Goal: Information Seeking & Learning: Learn about a topic

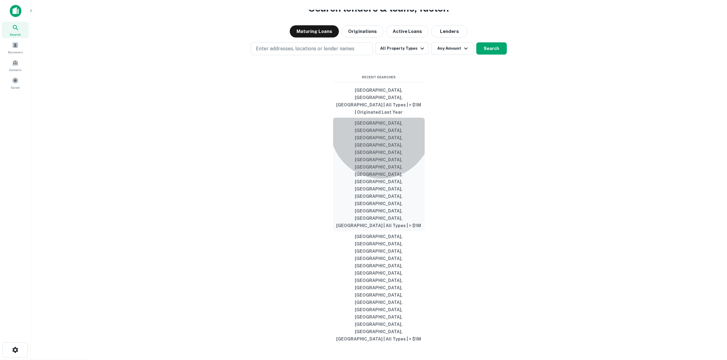
click at [381, 208] on button "[GEOGRAPHIC_DATA], [GEOGRAPHIC_DATA], [GEOGRAPHIC_DATA], [GEOGRAPHIC_DATA], [GE…" at bounding box center [379, 175] width 92 height 114
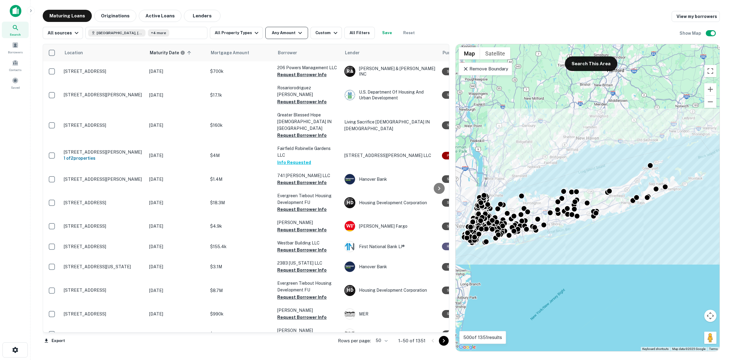
click at [285, 31] on button "Any Amount" at bounding box center [286, 33] width 43 height 12
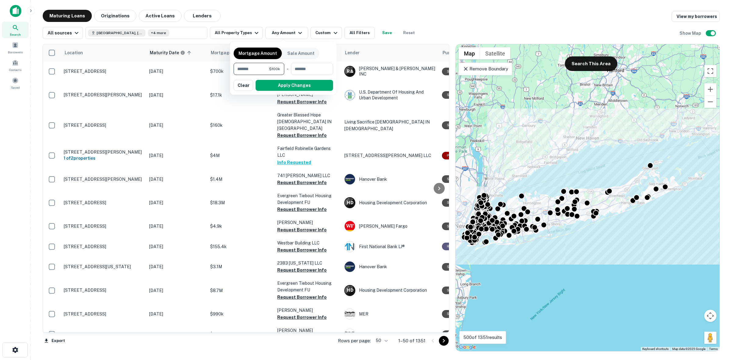
type input "*******"
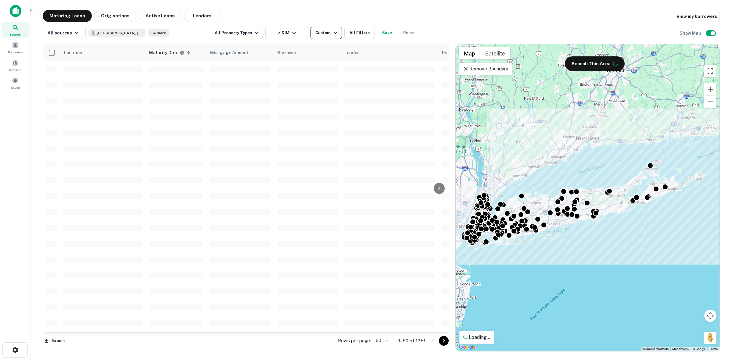
click at [324, 35] on div "Custom" at bounding box center [327, 32] width 23 height 7
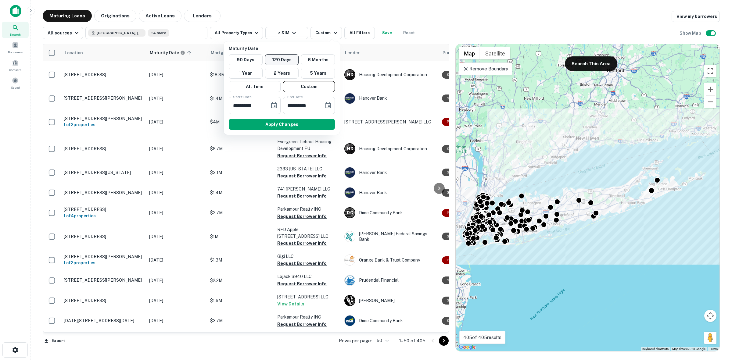
click at [291, 58] on button "120 Days" at bounding box center [282, 59] width 34 height 11
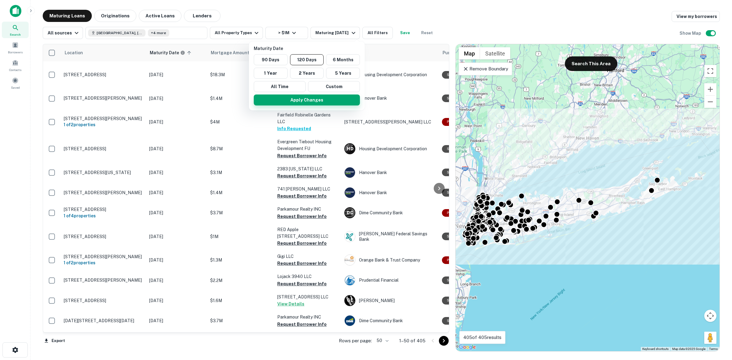
click at [323, 98] on button "Apply Changes" at bounding box center [307, 100] width 106 height 11
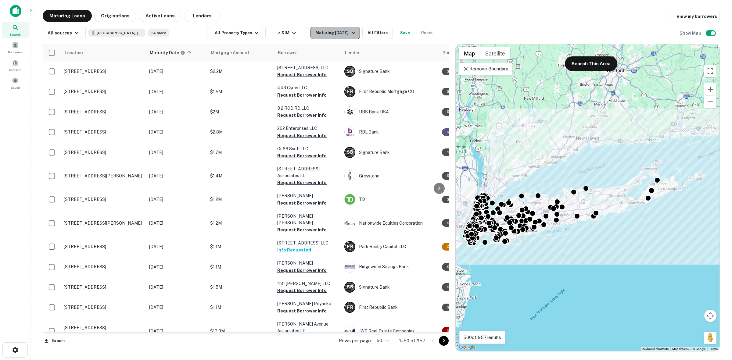
click at [329, 34] on div "Maturing In 120 Days" at bounding box center [337, 32] width 42 height 7
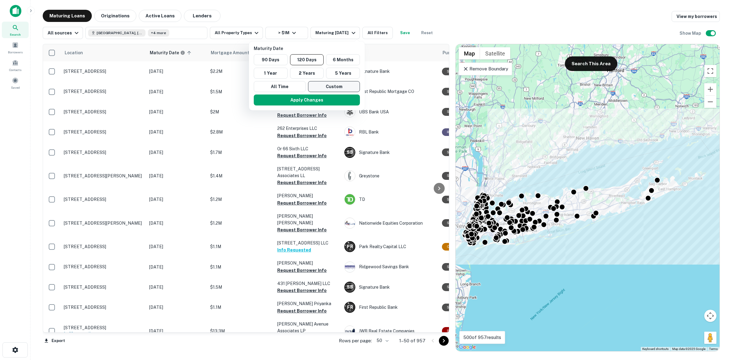
click at [327, 87] on button "Custom" at bounding box center [334, 86] width 52 height 11
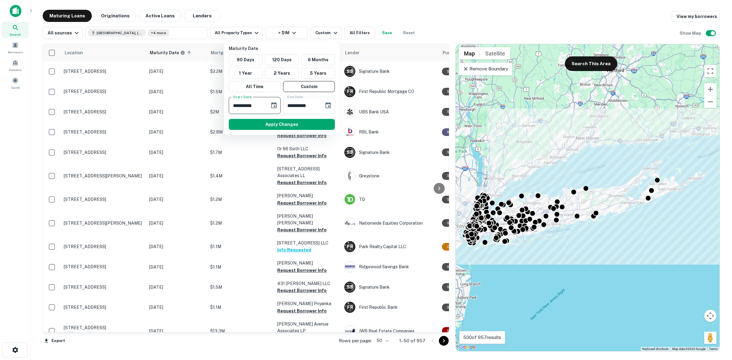
click at [260, 108] on input "**********" at bounding box center [247, 105] width 37 height 17
click at [262, 107] on input "**********" at bounding box center [247, 105] width 37 height 17
click at [273, 106] on icon "Choose date, selected date is Oct 15, 2025" at bounding box center [273, 105] width 7 height 7
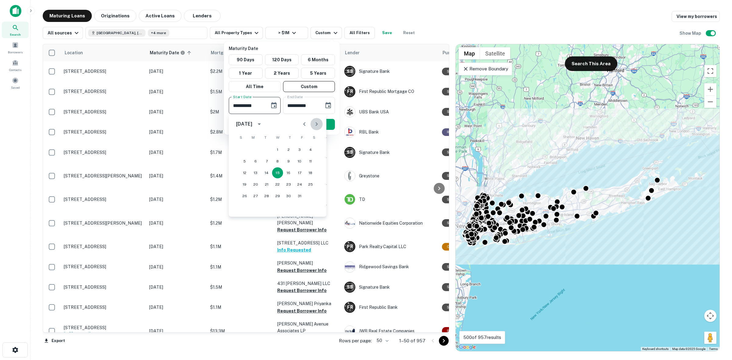
click at [312, 123] on button "Next month" at bounding box center [317, 124] width 12 height 12
click at [291, 149] on button "1" at bounding box center [288, 149] width 11 height 11
type input "**********"
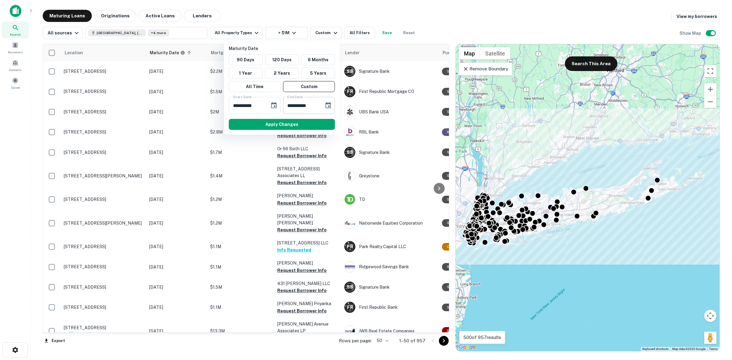
click at [319, 107] on input "**********" at bounding box center [301, 105] width 37 height 17
click at [324, 102] on button "Choose date, selected date is Apr 13, 2026" at bounding box center [328, 105] width 12 height 12
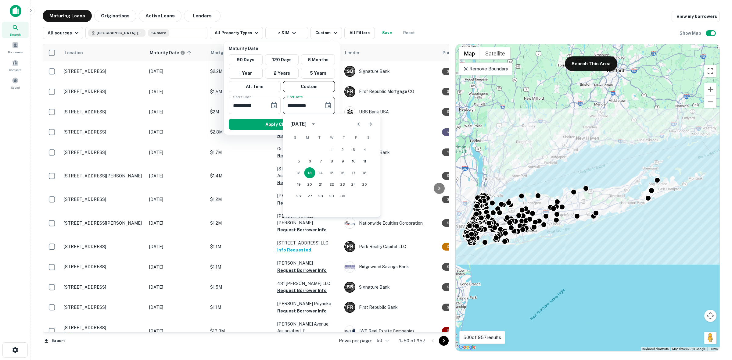
click at [359, 127] on icon "Previous month" at bounding box center [358, 124] width 7 height 7
click at [358, 128] on icon "Previous month" at bounding box center [358, 124] width 7 height 7
click at [353, 199] on button "30" at bounding box center [353, 196] width 11 height 11
type input "**********"
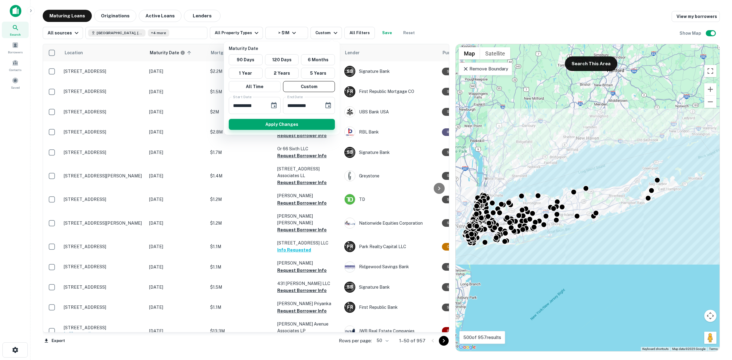
click at [312, 126] on button "Apply Changes" at bounding box center [282, 124] width 106 height 11
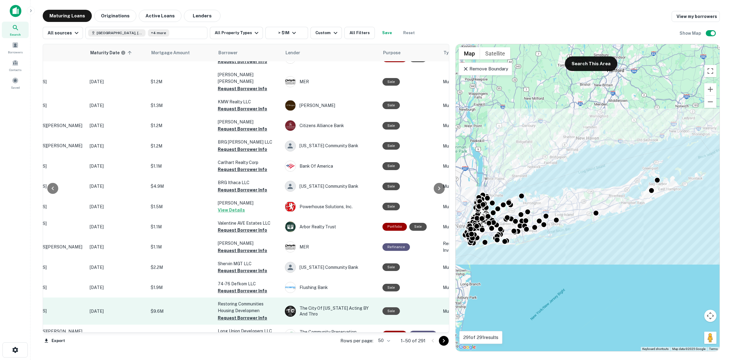
scroll to position [153, 60]
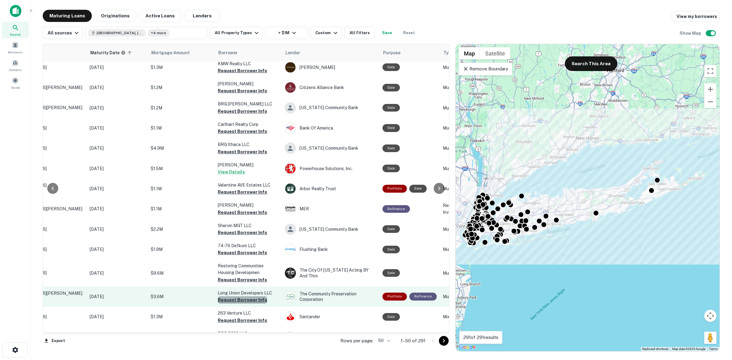
click at [246, 297] on button "Request Borrower Info" at bounding box center [242, 300] width 49 height 7
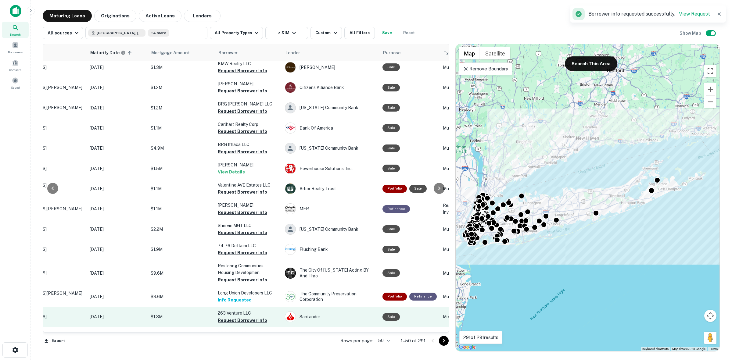
click at [255, 315] on td "263 Venture LLC Request Borrower Info" at bounding box center [248, 317] width 67 height 20
click at [246, 317] on button "Request Borrower Info" at bounding box center [242, 320] width 49 height 7
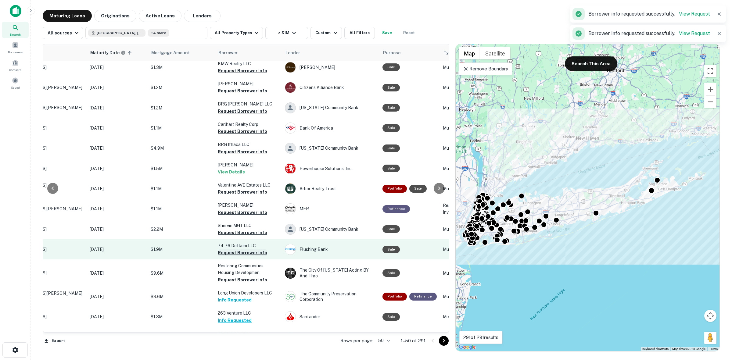
click at [254, 249] on button "Request Borrower Info" at bounding box center [242, 252] width 49 height 7
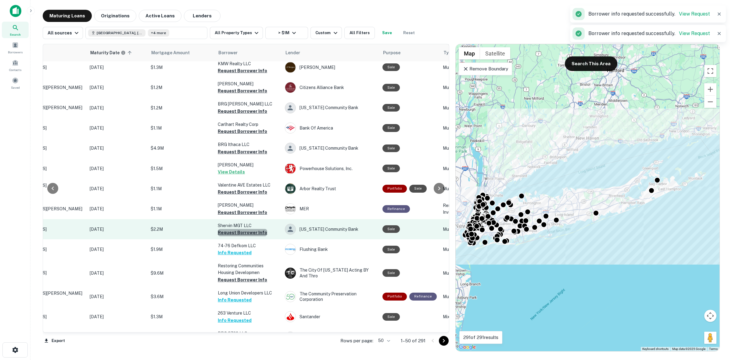
click at [252, 229] on button "Request Borrower Info" at bounding box center [242, 232] width 49 height 7
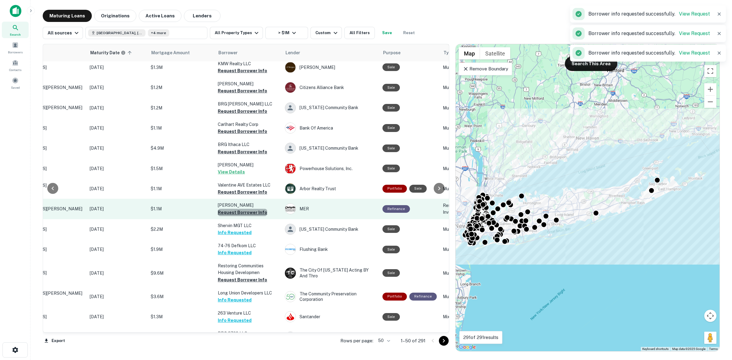
click at [254, 209] on button "Request Borrower Info" at bounding box center [242, 212] width 49 height 7
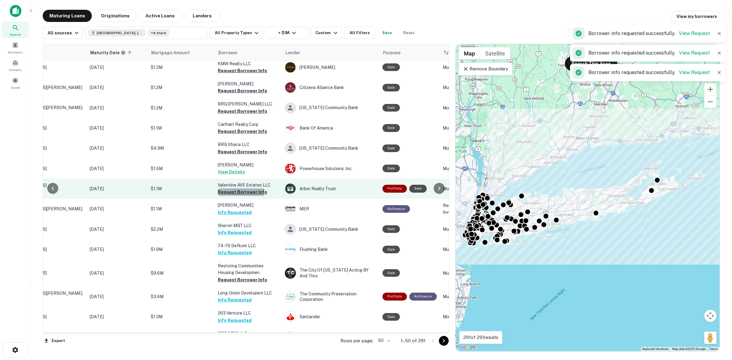
click at [240, 189] on button "Request Borrower Info" at bounding box center [242, 192] width 49 height 7
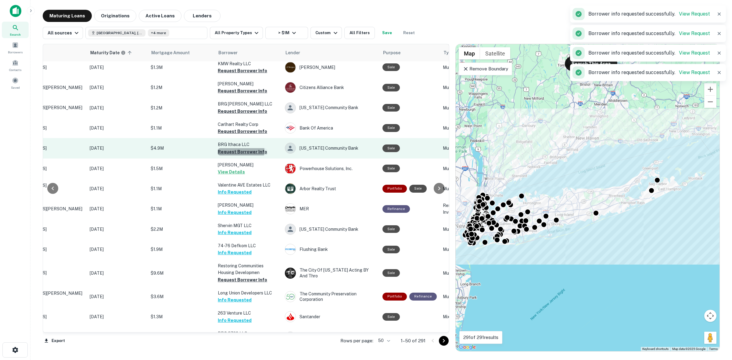
click at [240, 148] on button "Request Borrower Info" at bounding box center [242, 151] width 49 height 7
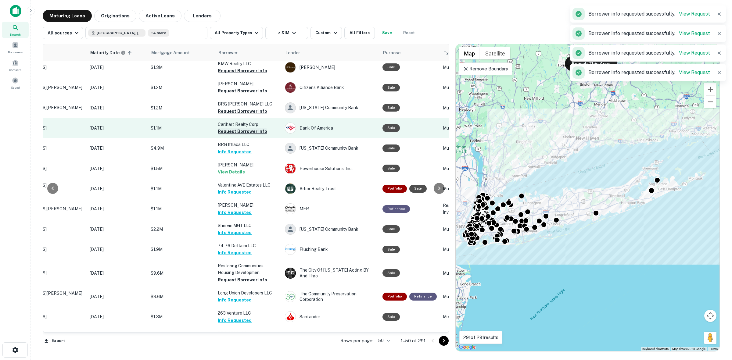
click at [235, 128] on button "Request Borrower Info" at bounding box center [242, 131] width 49 height 7
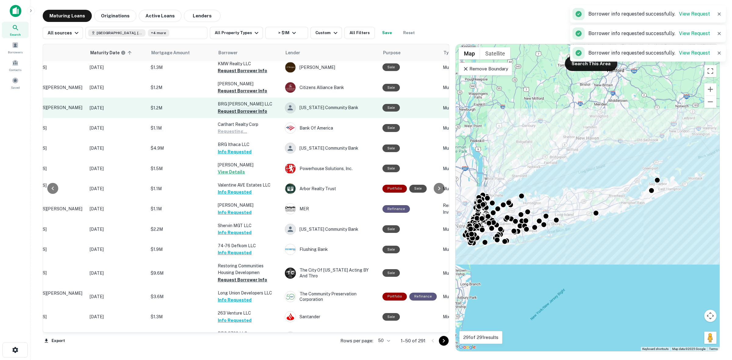
click at [241, 108] on button "Request Borrower Info" at bounding box center [242, 111] width 49 height 7
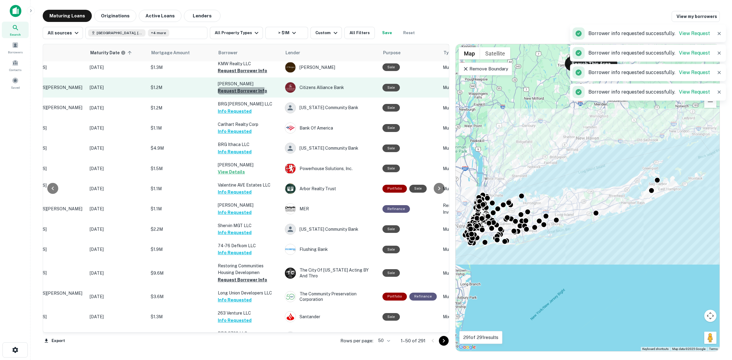
click at [236, 87] on button "Request Borrower Info" at bounding box center [242, 90] width 49 height 7
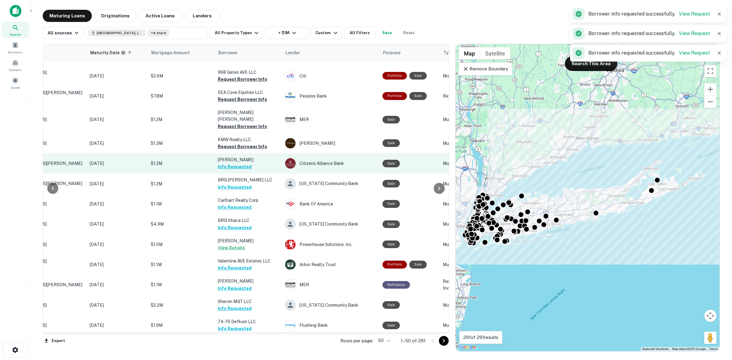
scroll to position [76, 60]
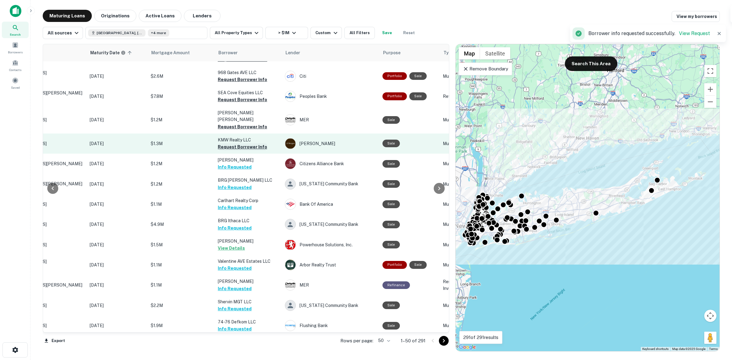
click at [255, 143] on button "Request Borrower Info" at bounding box center [242, 146] width 49 height 7
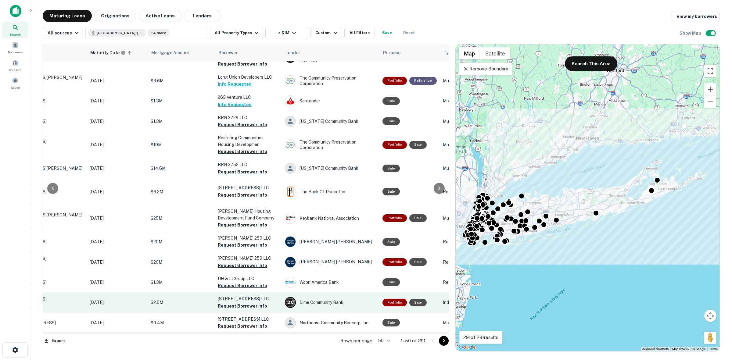
scroll to position [420, 60]
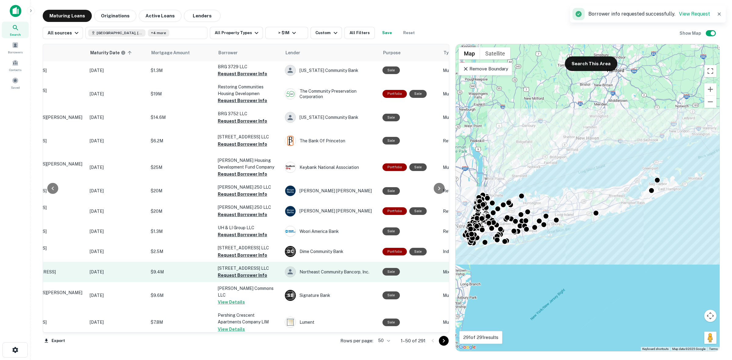
click at [245, 272] on button "Request Borrower Info" at bounding box center [242, 275] width 49 height 7
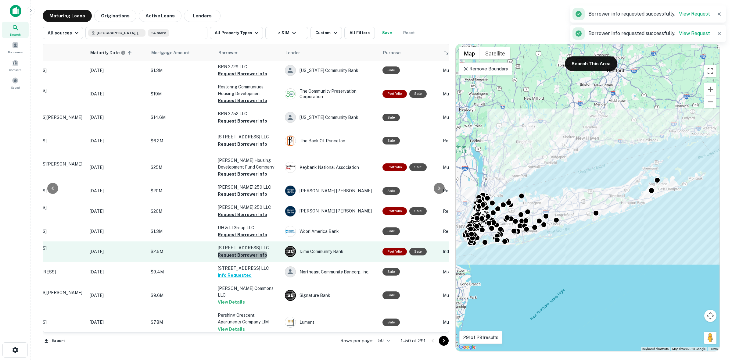
click at [252, 252] on button "Request Borrower Info" at bounding box center [242, 255] width 49 height 7
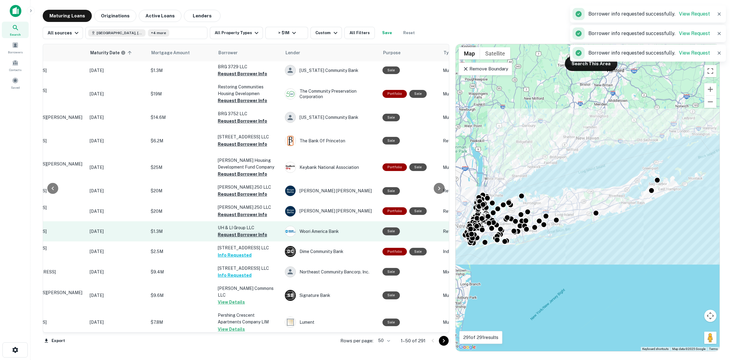
click at [251, 231] on button "Request Borrower Info" at bounding box center [242, 234] width 49 height 7
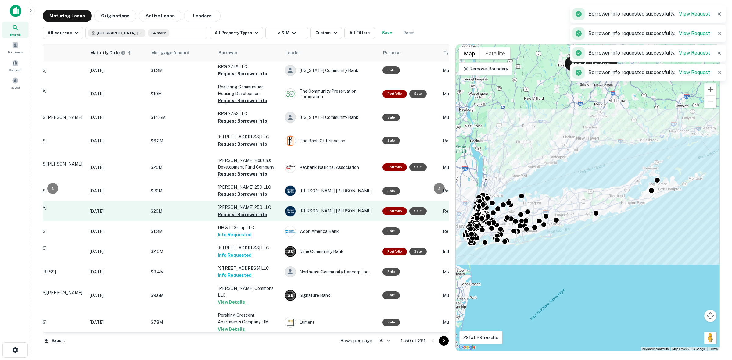
click at [252, 211] on button "Request Borrower Info" at bounding box center [242, 214] width 49 height 7
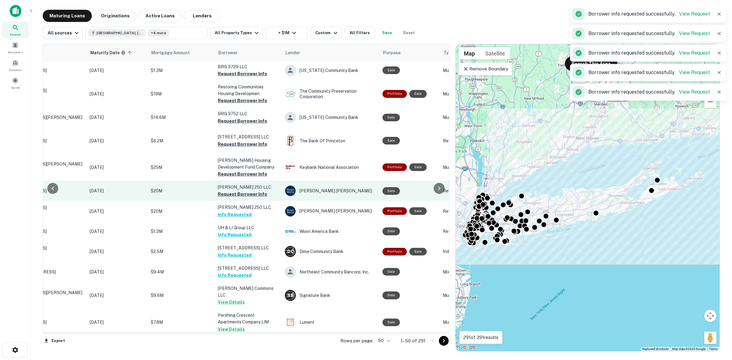
drag, startPoint x: 252, startPoint y: 180, endPoint x: 252, endPoint y: 174, distance: 6.4
click at [252, 191] on button "Request Borrower Info" at bounding box center [242, 194] width 49 height 7
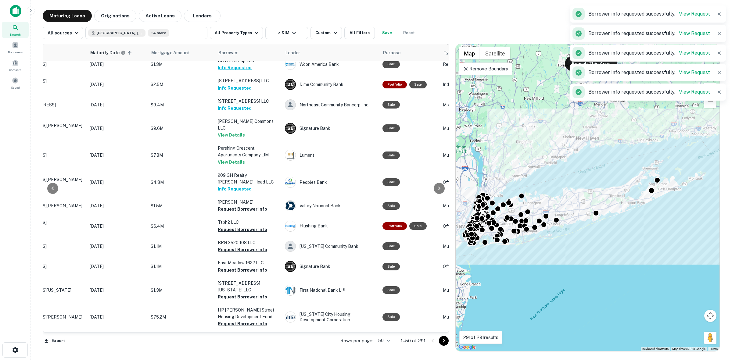
scroll to position [648, 60]
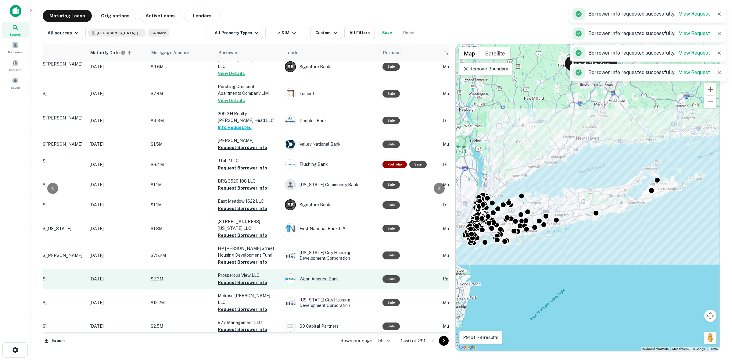
click at [240, 279] on button "Request Borrower Info" at bounding box center [242, 282] width 49 height 7
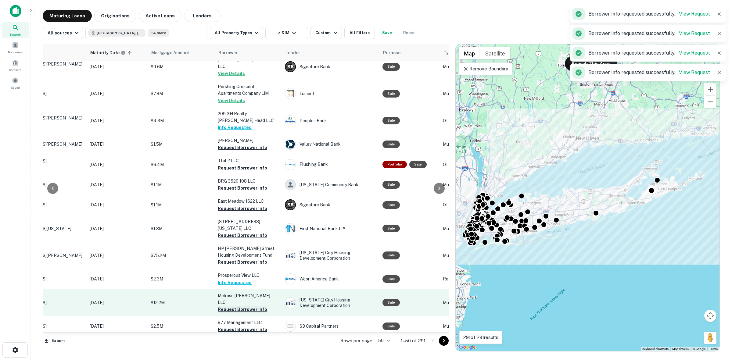
click at [252, 306] on button "Request Borrower Info" at bounding box center [242, 309] width 49 height 7
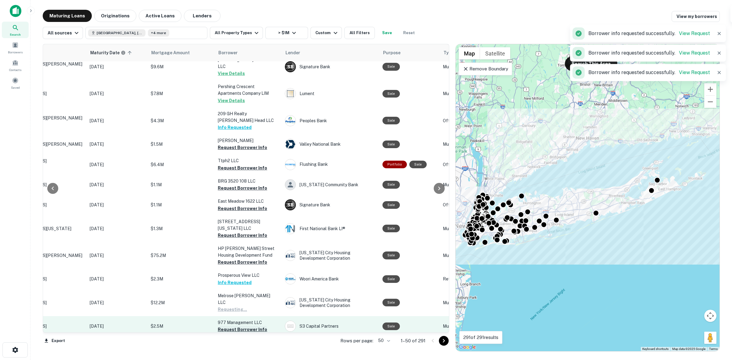
click at [252, 326] on button "Request Borrower Info" at bounding box center [242, 329] width 49 height 7
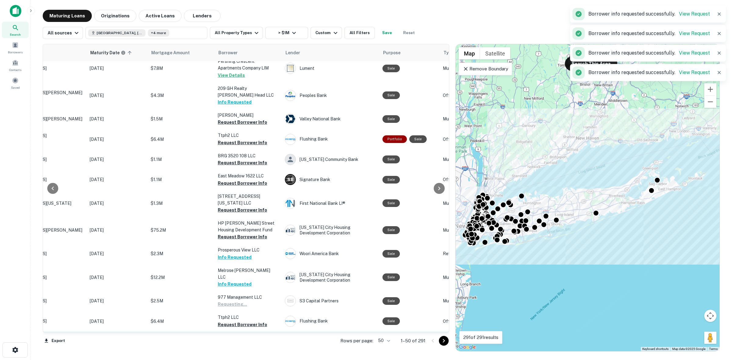
scroll to position [687, 60]
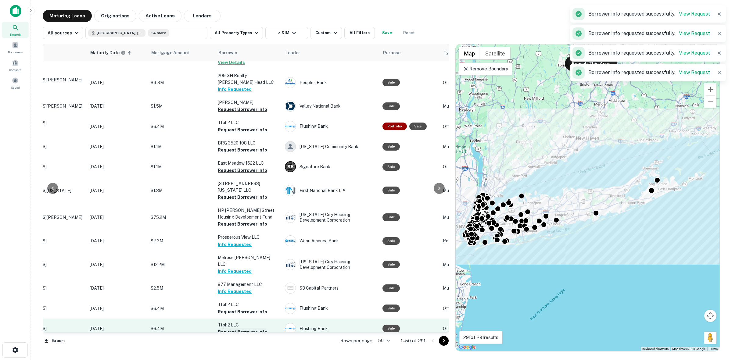
click at [251, 329] on button "Request Borrower Info" at bounding box center [242, 332] width 49 height 7
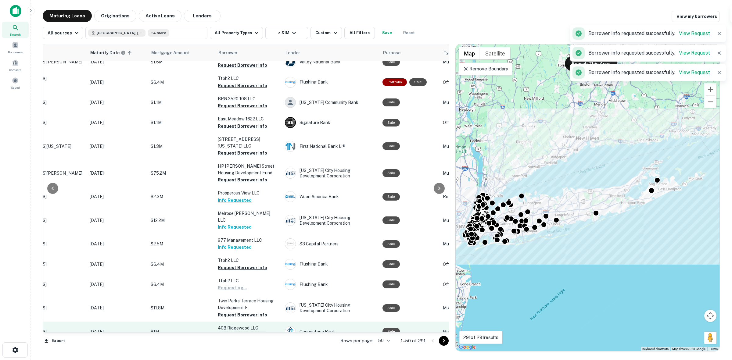
scroll to position [799, 60]
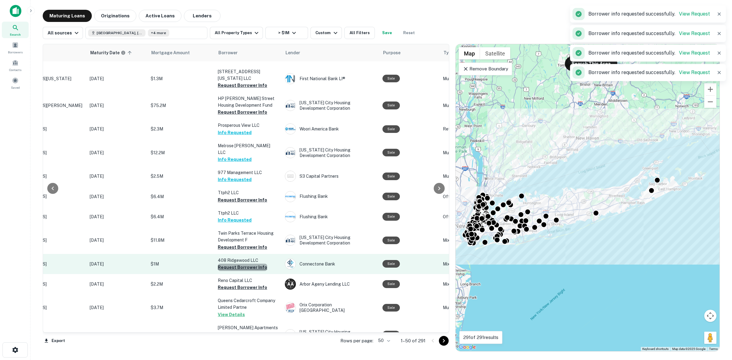
click at [245, 264] on button "Request Borrower Info" at bounding box center [242, 267] width 49 height 7
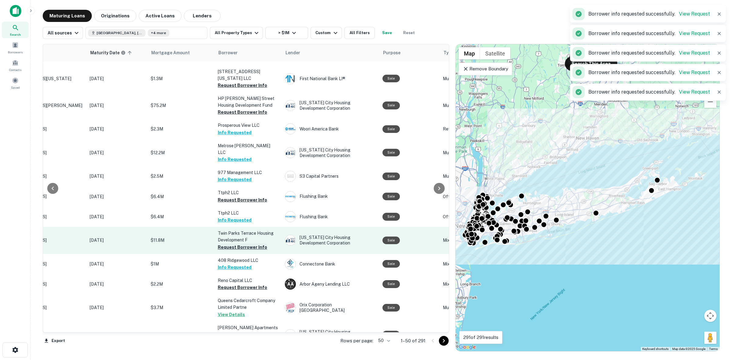
click at [247, 244] on button "Request Borrower Info" at bounding box center [242, 247] width 49 height 7
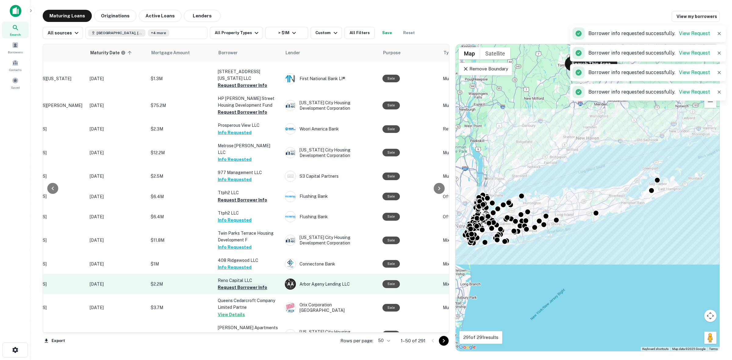
click at [260, 284] on button "Request Borrower Info" at bounding box center [242, 287] width 49 height 7
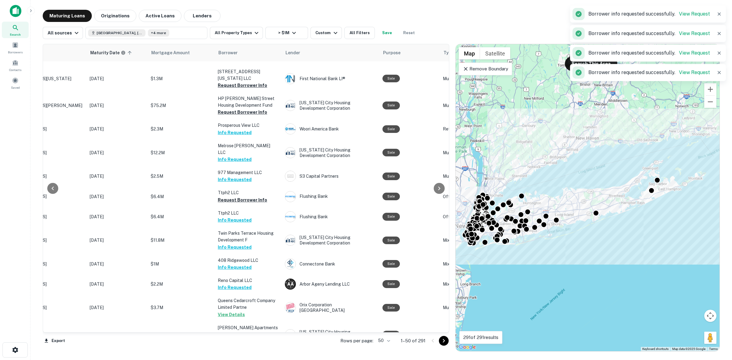
click at [257, 358] on button "Request Borrower Info" at bounding box center [242, 361] width 49 height 7
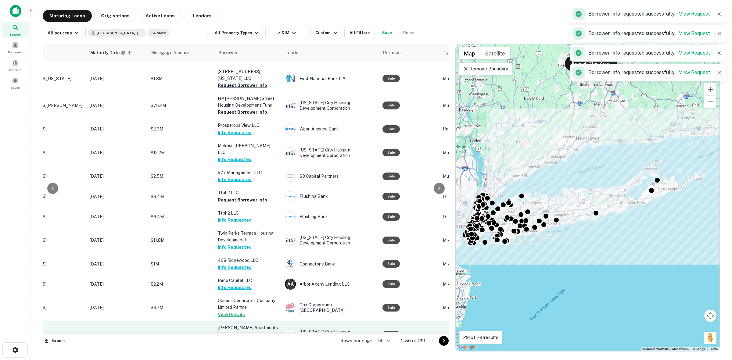
click at [260, 325] on p "Michael J Sessa Apartments INC" at bounding box center [248, 331] width 61 height 13
click at [258, 338] on button "Request Borrower Info" at bounding box center [242, 341] width 49 height 7
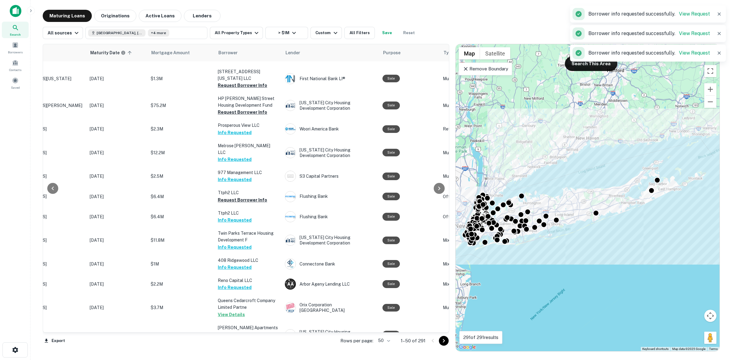
click at [445, 342] on icon "Go to next page" at bounding box center [443, 341] width 7 height 7
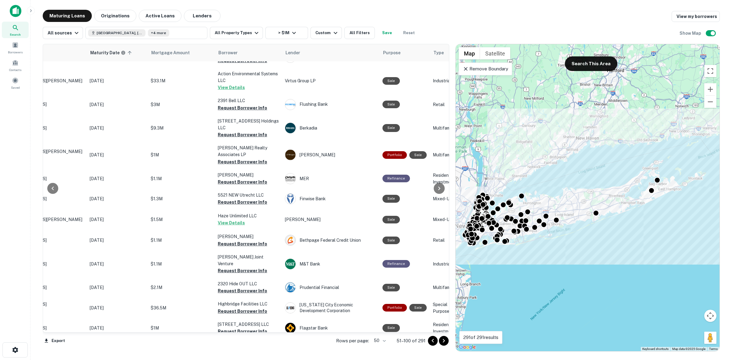
scroll to position [226, 60]
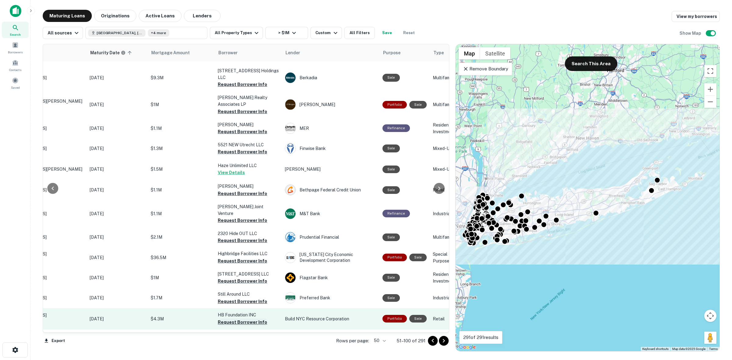
click at [247, 319] on button "Request Borrower Info" at bounding box center [242, 322] width 49 height 7
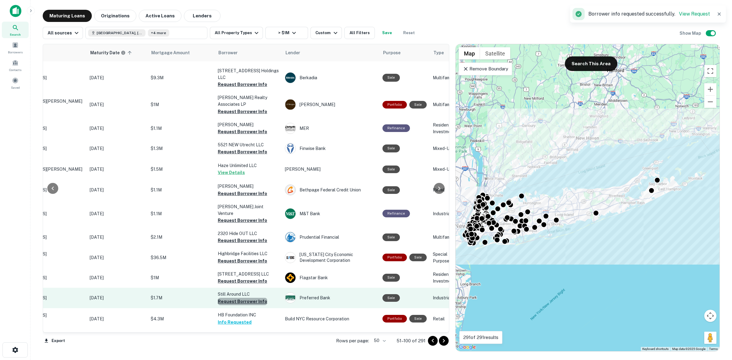
click at [246, 298] on button "Request Borrower Info" at bounding box center [242, 301] width 49 height 7
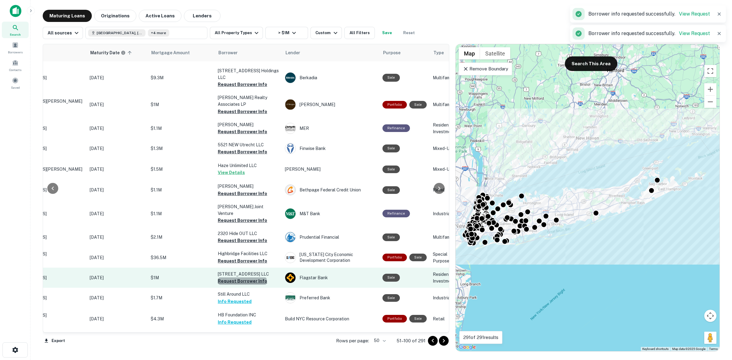
click at [242, 278] on button "Request Borrower Info" at bounding box center [242, 281] width 49 height 7
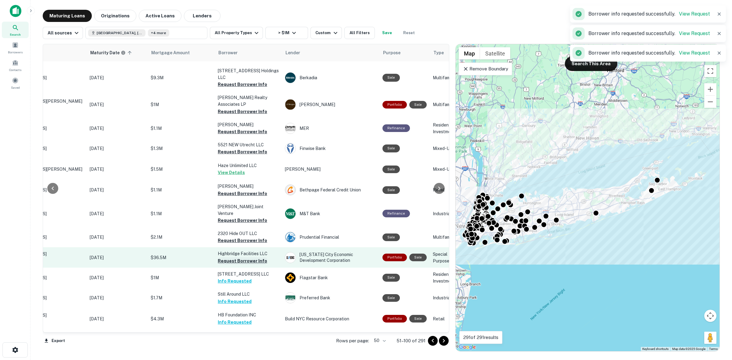
click at [243, 258] on button "Request Borrower Info" at bounding box center [242, 261] width 49 height 7
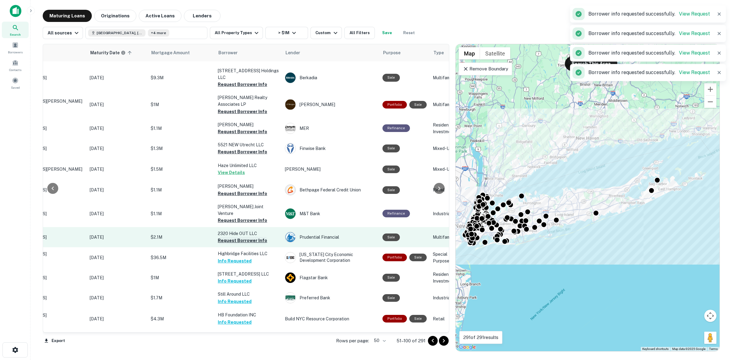
click at [262, 237] on button "Request Borrower Info" at bounding box center [242, 240] width 49 height 7
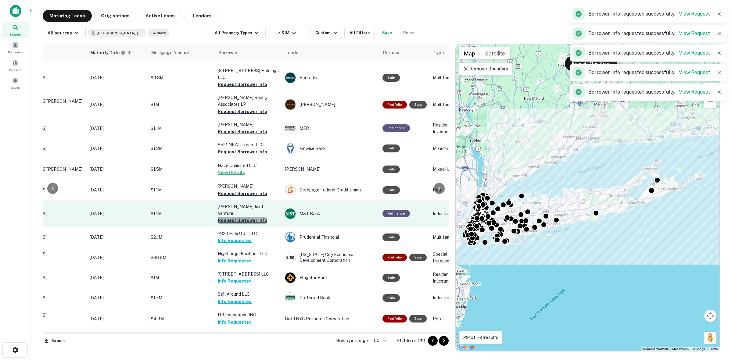
click at [258, 217] on button "Request Borrower Info" at bounding box center [242, 220] width 49 height 7
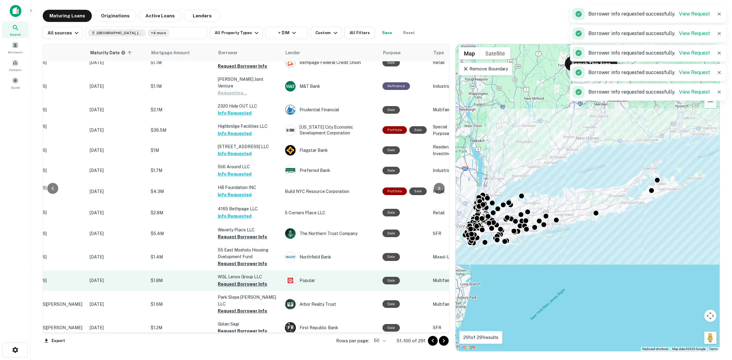
scroll to position [417, 60]
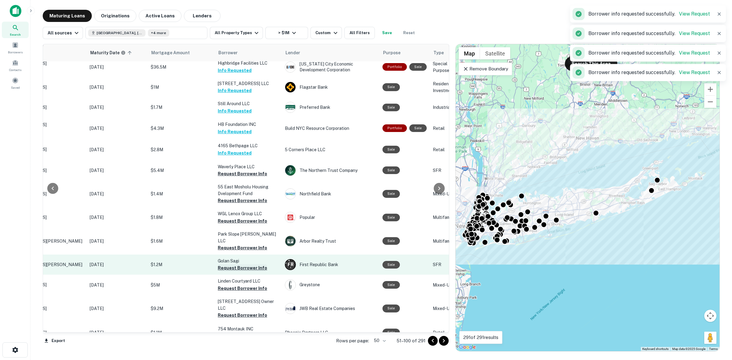
click at [250, 265] on button "Request Borrower Info" at bounding box center [242, 268] width 49 height 7
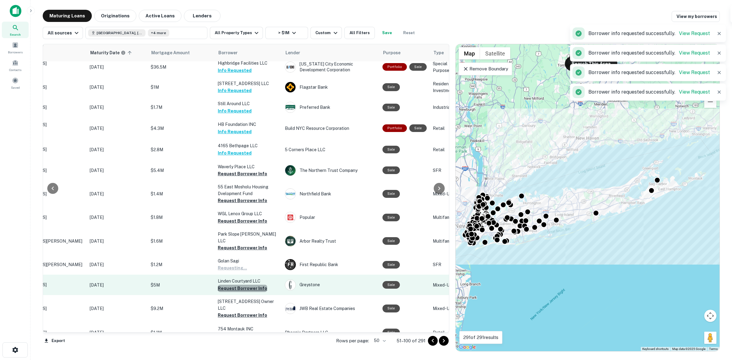
click at [257, 285] on button "Request Borrower Info" at bounding box center [242, 288] width 49 height 7
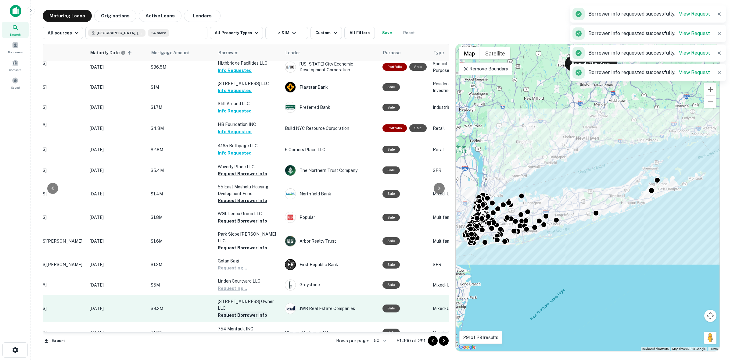
click at [260, 312] on button "Request Borrower Info" at bounding box center [242, 315] width 49 height 7
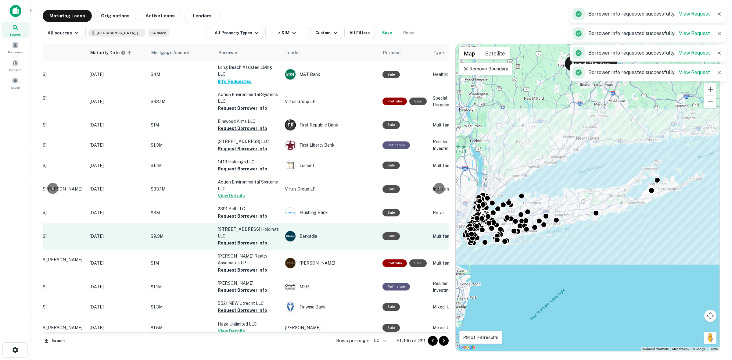
scroll to position [0, 60]
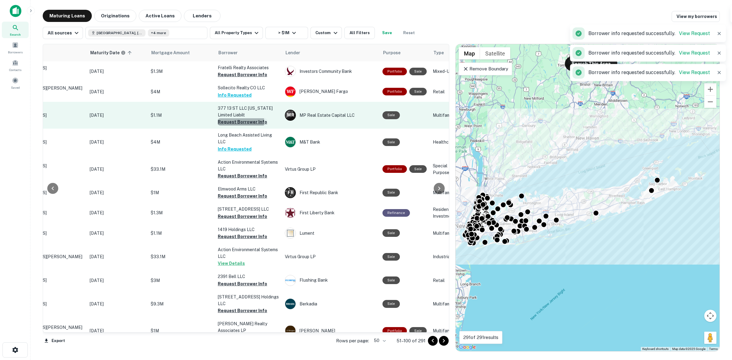
click at [233, 125] on button "Request Borrower Info" at bounding box center [242, 121] width 49 height 7
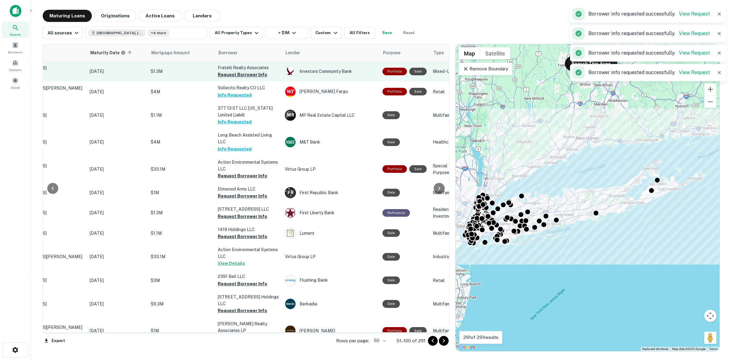
click at [233, 77] on button "Request Borrower Info" at bounding box center [242, 74] width 49 height 7
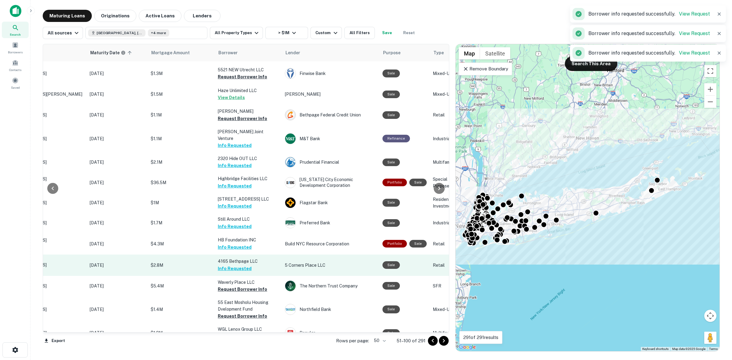
scroll to position [381, 60]
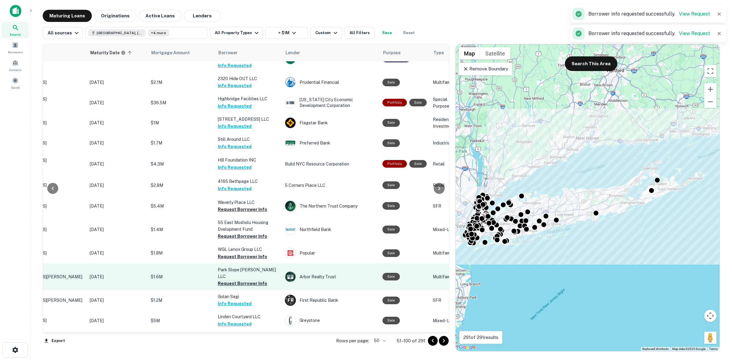
click at [250, 280] on button "Request Borrower Info" at bounding box center [242, 283] width 49 height 7
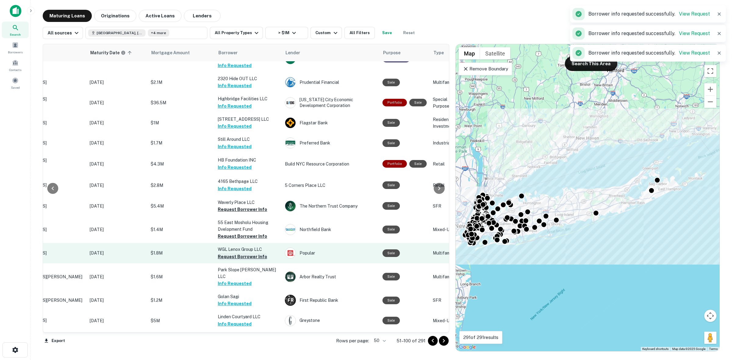
click at [246, 253] on button "Request Borrower Info" at bounding box center [242, 256] width 49 height 7
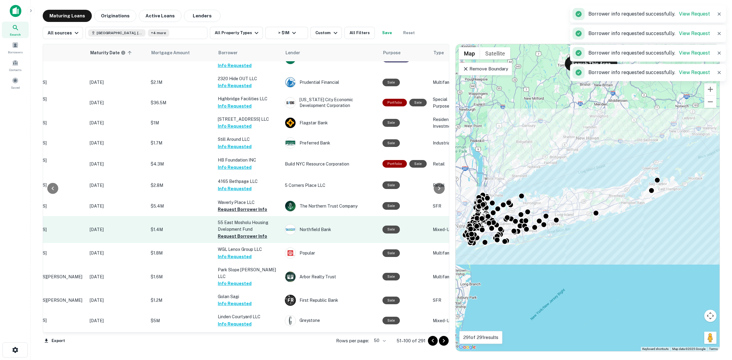
click at [246, 233] on td "55 East Mosholu Housing Dvelopment Fund Request Borrower Info" at bounding box center [248, 229] width 67 height 27
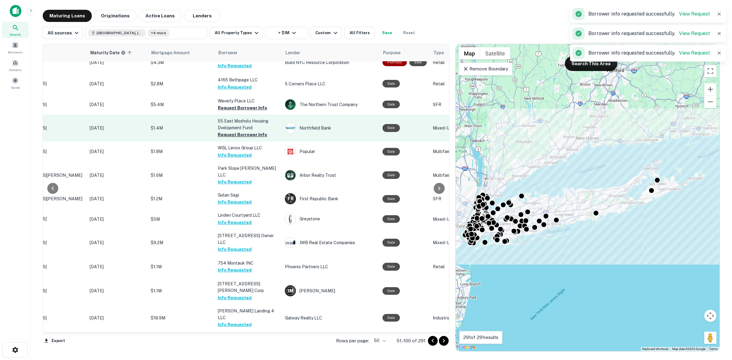
scroll to position [420, 60]
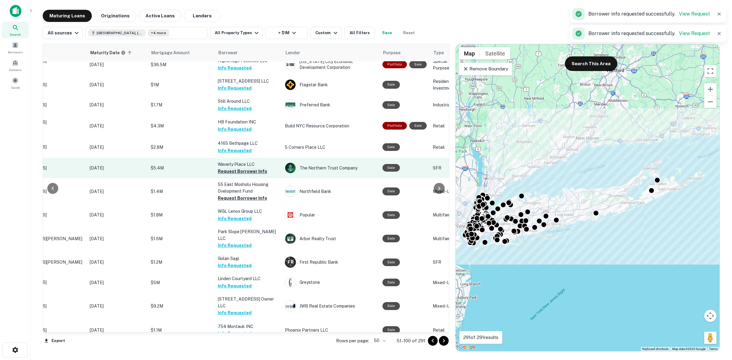
click at [239, 168] on button "Request Borrower Info" at bounding box center [242, 171] width 49 height 7
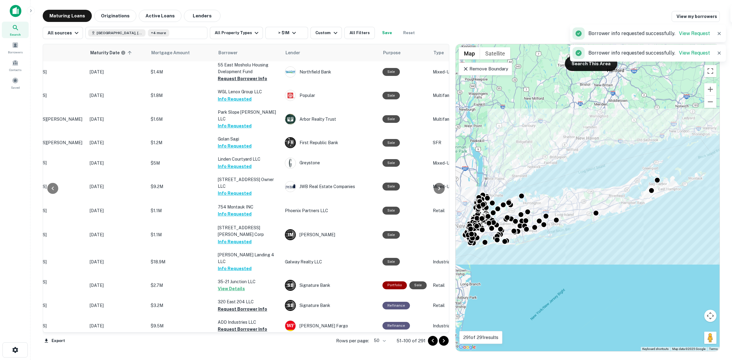
scroll to position [610, 60]
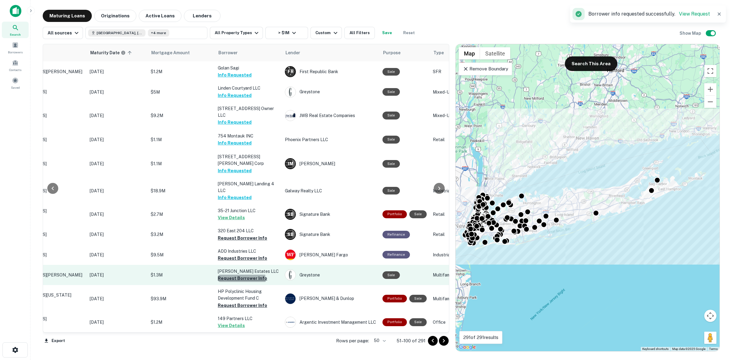
click at [241, 275] on button "Request Borrower Info" at bounding box center [242, 278] width 49 height 7
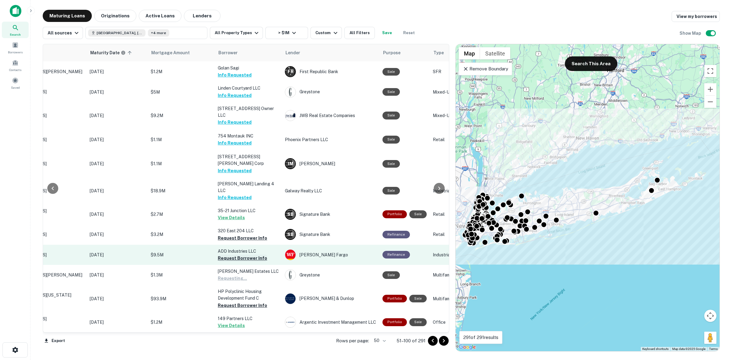
click at [240, 255] on button "Request Borrower Info" at bounding box center [242, 258] width 49 height 7
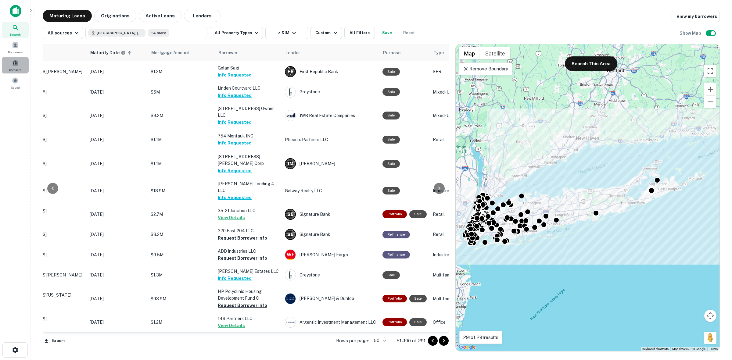
click at [13, 68] on span "Contacts" at bounding box center [15, 69] width 12 height 5
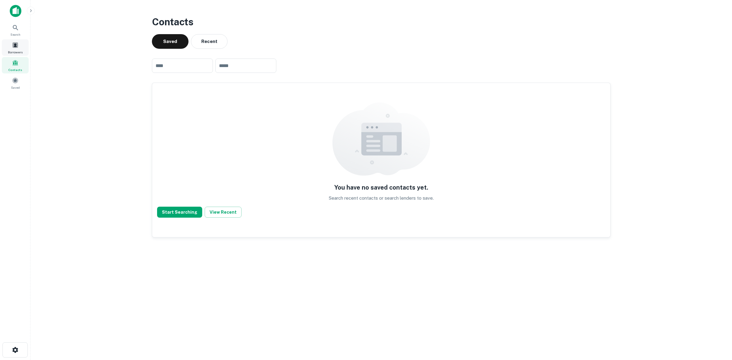
click at [16, 49] on div "Borrowers" at bounding box center [15, 47] width 27 height 16
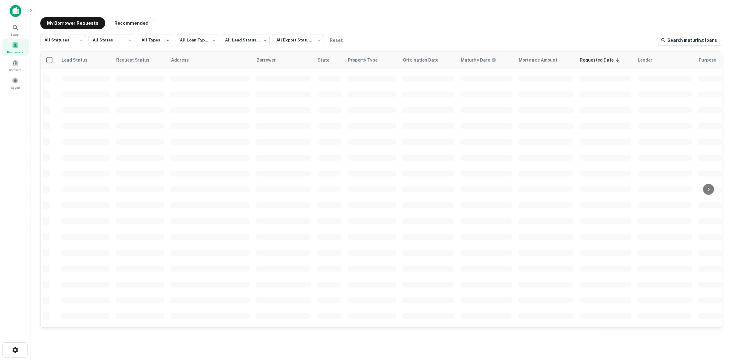
scroll to position [143, 0]
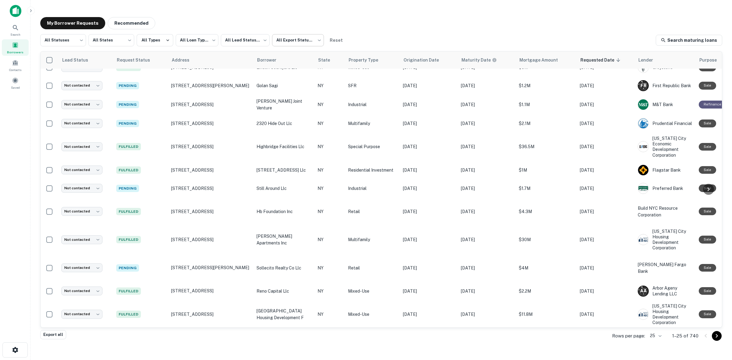
click at [312, 41] on body "**********" at bounding box center [366, 180] width 732 height 360
click at [308, 75] on li "Not Exported" at bounding box center [297, 78] width 55 height 11
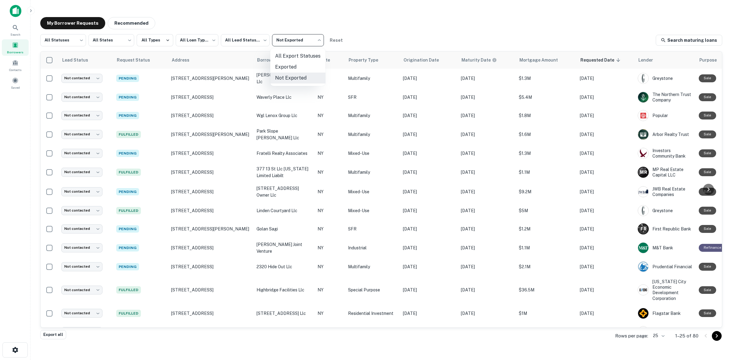
click at [288, 38] on body "**********" at bounding box center [366, 180] width 732 height 360
click at [295, 66] on li "Exported" at bounding box center [297, 67] width 55 height 11
type input "****"
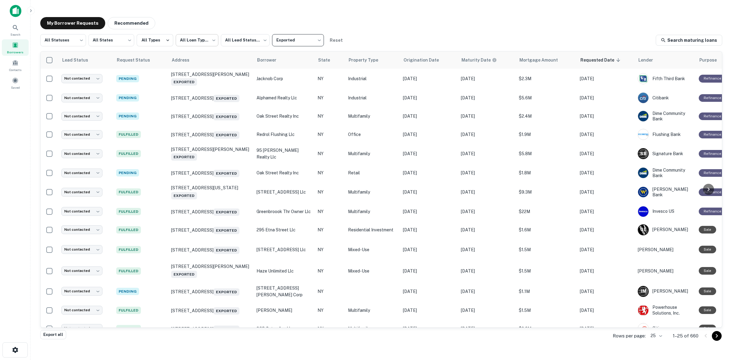
click at [216, 39] on body "**********" at bounding box center [366, 180] width 732 height 360
click at [205, 45] on div at bounding box center [366, 180] width 732 height 360
click at [151, 38] on button "All Types" at bounding box center [155, 40] width 37 height 12
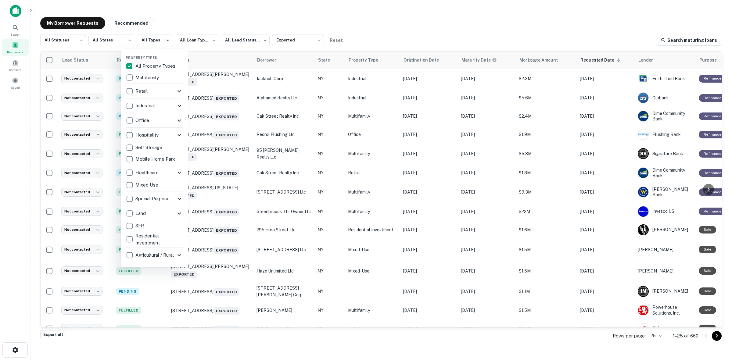
click at [156, 38] on div at bounding box center [366, 180] width 732 height 360
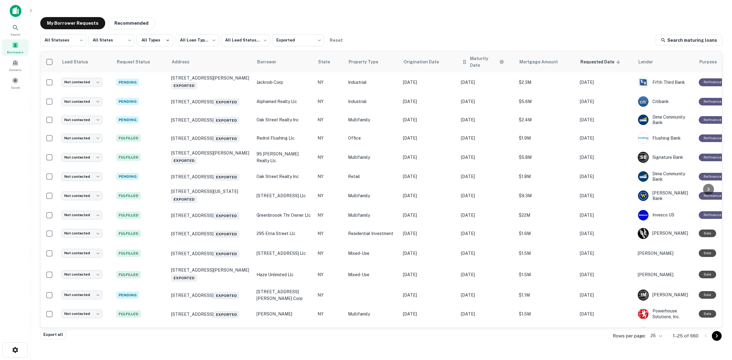
click at [478, 63] on div "Maturity Date" at bounding box center [487, 61] width 51 height 13
click at [483, 60] on h6 "Maturity Date" at bounding box center [484, 61] width 28 height 13
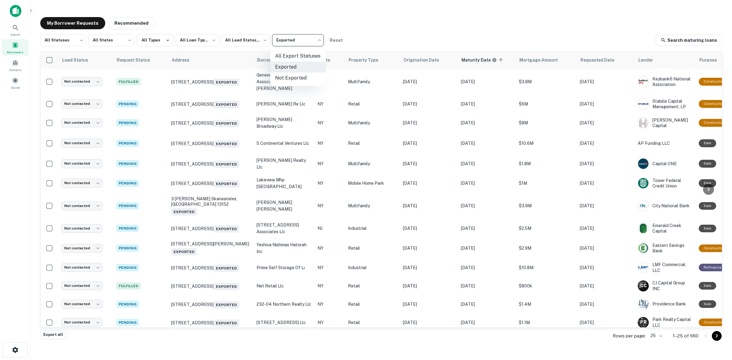
click at [286, 42] on body "**********" at bounding box center [366, 180] width 732 height 360
click at [288, 66] on li "Exported" at bounding box center [297, 67] width 55 height 11
click at [75, 46] on body "**********" at bounding box center [366, 180] width 732 height 360
click at [70, 80] on li "Fulfilled" at bounding box center [63, 78] width 46 height 11
type input "*********"
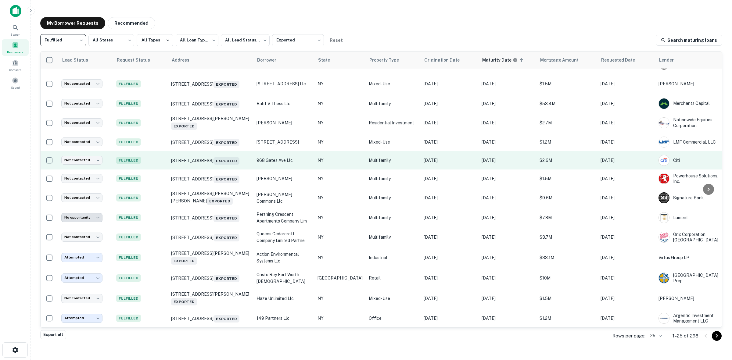
scroll to position [255, 0]
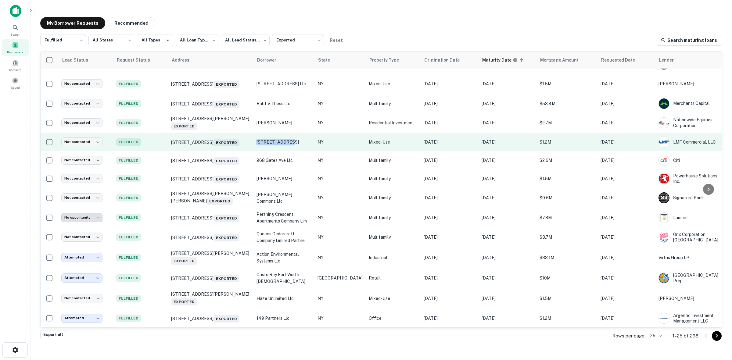
drag, startPoint x: 296, startPoint y: 128, endPoint x: 254, endPoint y: 133, distance: 43.1
click at [254, 133] on td "[STREET_ADDRESS]" at bounding box center [284, 142] width 61 height 18
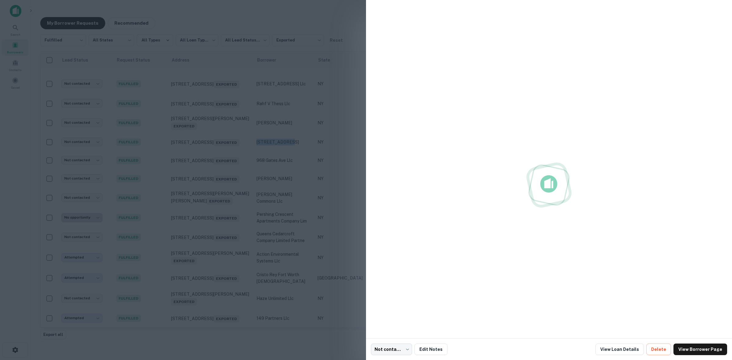
copy p "[STREET_ADDRESS]"
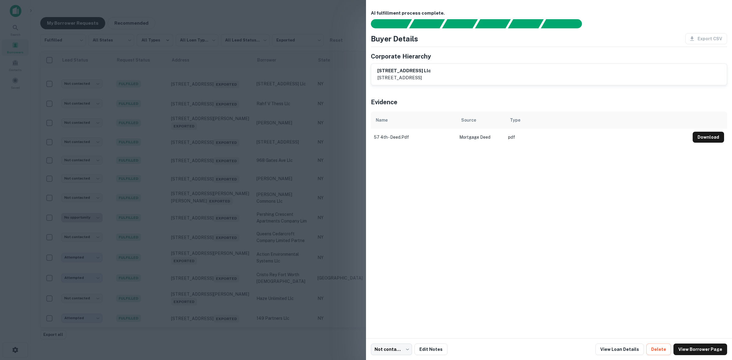
click at [310, 35] on div at bounding box center [366, 180] width 732 height 360
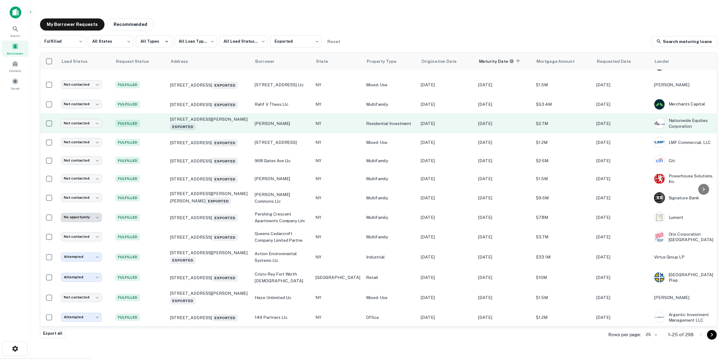
scroll to position [217, 0]
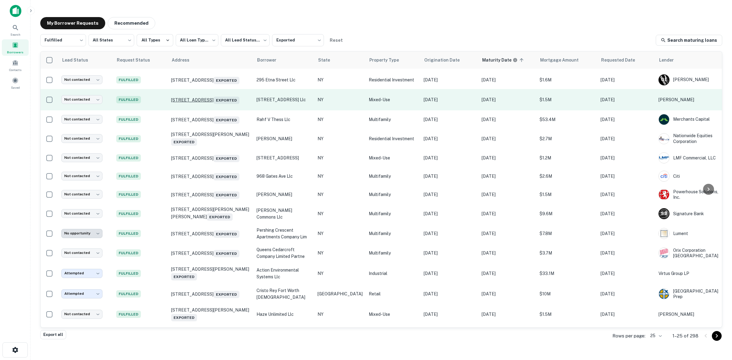
click at [223, 103] on p "7509 New Utrecht Ave Brooklyn, NY 11214 Exported" at bounding box center [210, 100] width 79 height 9
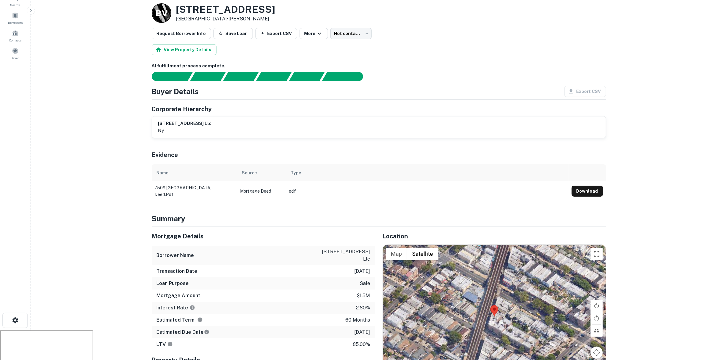
scroll to position [153, 0]
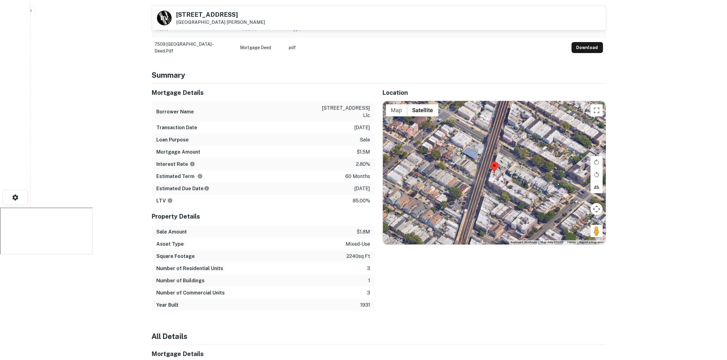
drag, startPoint x: 369, startPoint y: 116, endPoint x: 330, endPoint y: 111, distance: 39.1
click at [330, 111] on p "[STREET_ADDRESS] llc" at bounding box center [342, 112] width 55 height 15
copy p "509 new utrecht avenue llc"
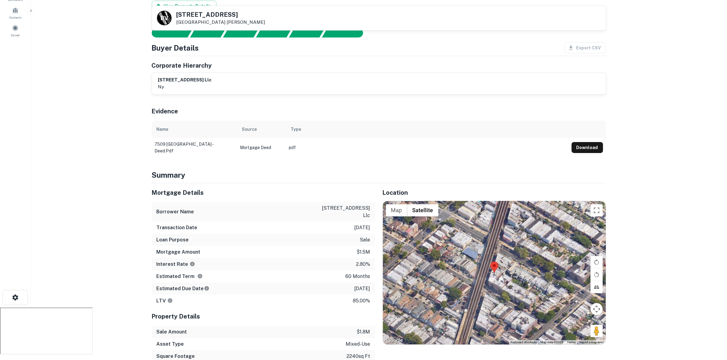
scroll to position [0, 0]
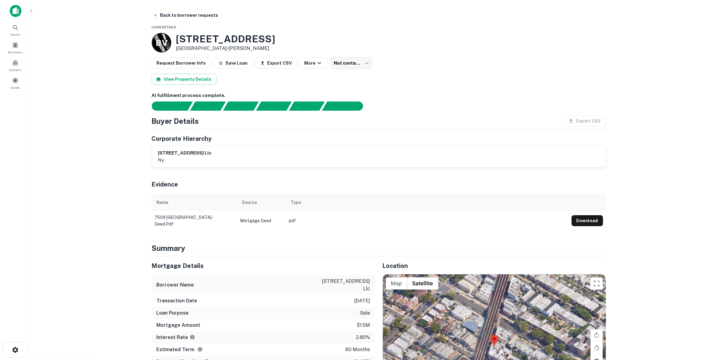
click at [177, 152] on h6 "[STREET_ADDRESS] llc" at bounding box center [185, 153] width 54 height 7
click at [183, 155] on h6 "[STREET_ADDRESS] llc" at bounding box center [185, 153] width 54 height 7
click at [182, 154] on h6 "[STREET_ADDRESS] llc" at bounding box center [185, 153] width 54 height 7
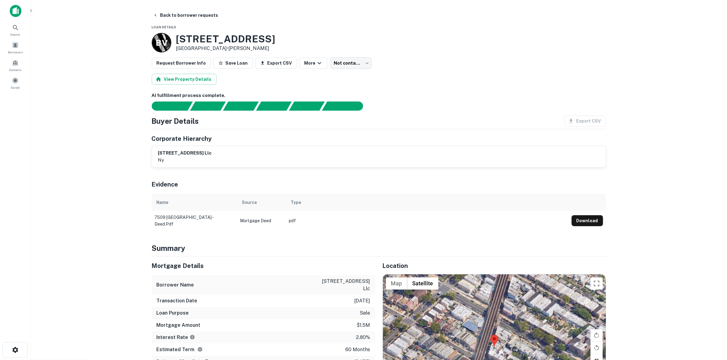
click at [201, 162] on p "ny" at bounding box center [185, 160] width 54 height 7
click at [182, 65] on button "Request Borrower Info" at bounding box center [181, 63] width 59 height 11
click at [682, 12] on link "View Request" at bounding box center [688, 14] width 31 height 6
click at [161, 14] on button "Back to search" at bounding box center [172, 15] width 45 height 11
click at [164, 18] on button "Back to borrower requests" at bounding box center [185, 15] width 70 height 11
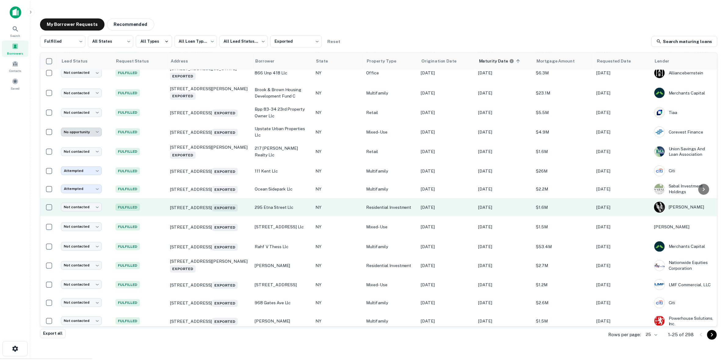
scroll to position [103, 0]
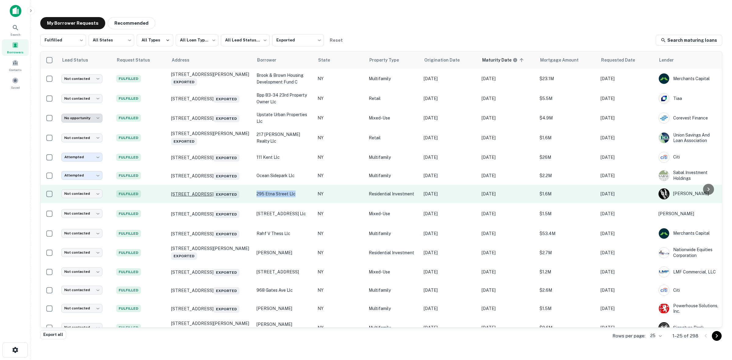
drag, startPoint x: 299, startPoint y: 200, endPoint x: 234, endPoint y: 199, distance: 65.3
click at [234, 199] on tr "Not contacted **** ​ Fulfilled [STREET_ADDRESS] Exported [STREET_ADDRESS] llc N…" at bounding box center [413, 194] width 744 height 18
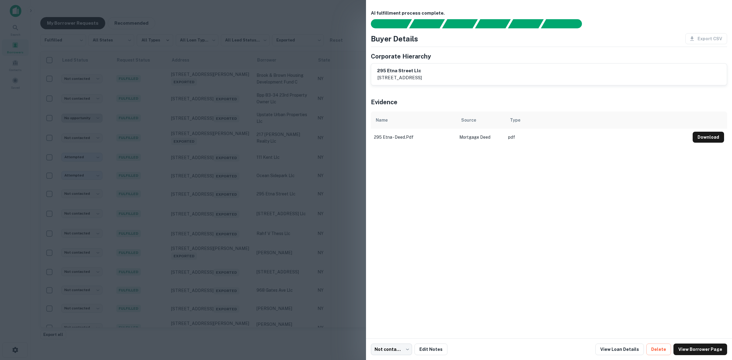
click at [295, 205] on div at bounding box center [366, 180] width 732 height 360
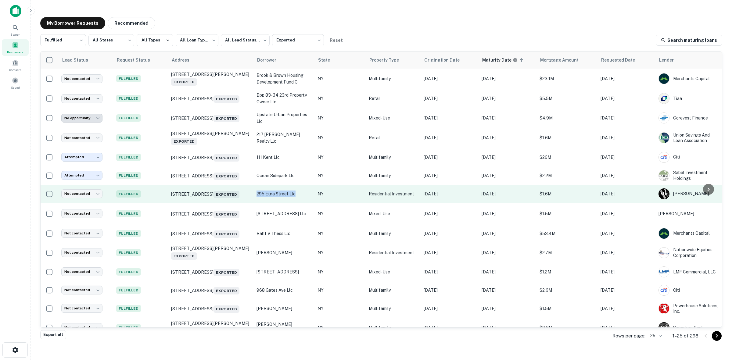
drag, startPoint x: 295, startPoint y: 197, endPoint x: 255, endPoint y: 197, distance: 40.0
click at [255, 197] on td "295 etna street llc" at bounding box center [284, 194] width 61 height 18
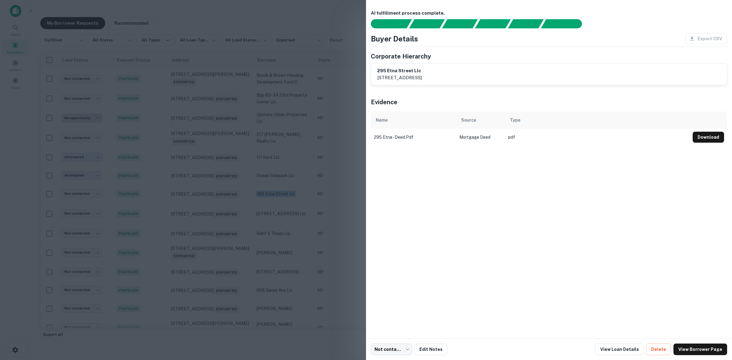
copy p "295 etna street llc"
click at [269, 205] on div at bounding box center [366, 180] width 732 height 360
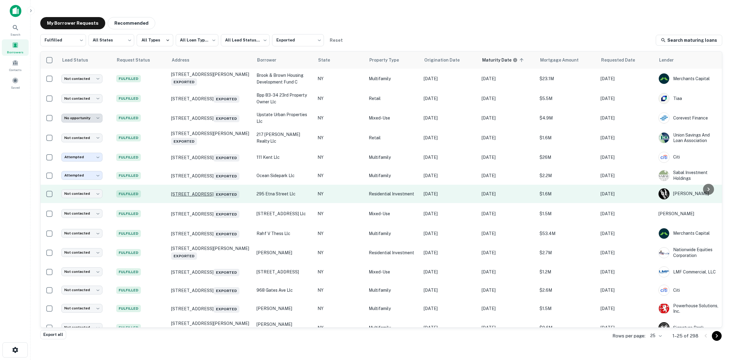
click at [237, 196] on p "295 Etna St Brooklyn, NY 11208 Exported" at bounding box center [210, 194] width 79 height 9
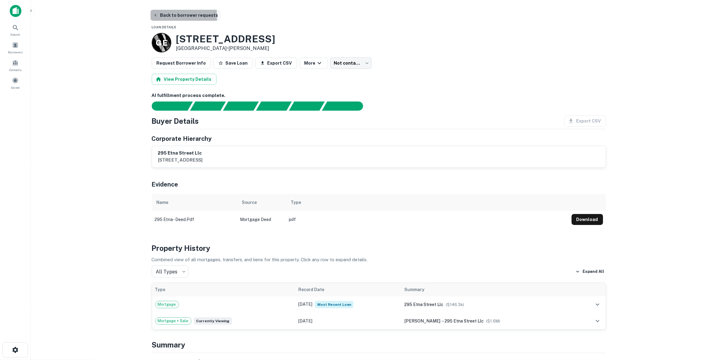
click at [154, 17] on icon "button" at bounding box center [155, 15] width 5 height 5
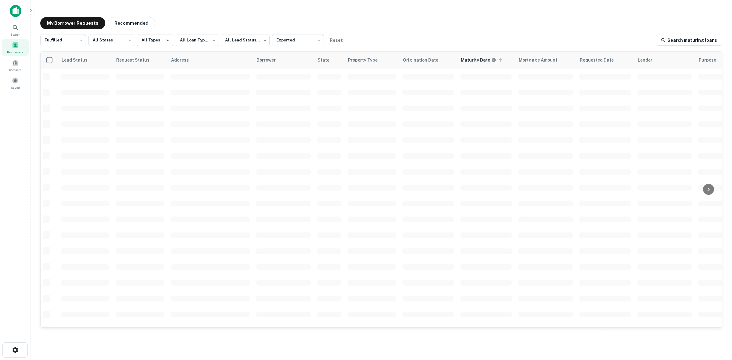
scroll to position [103, 0]
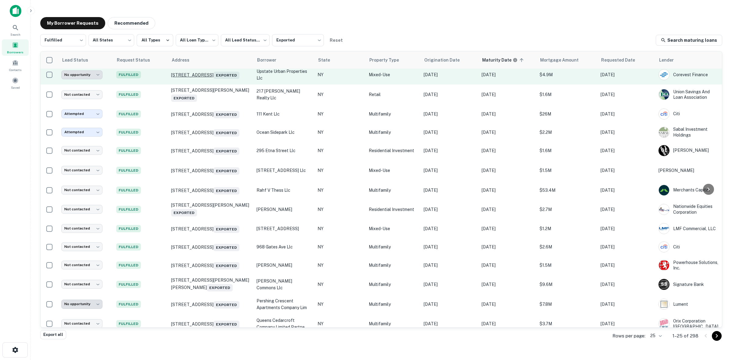
scroll to position [229, 0]
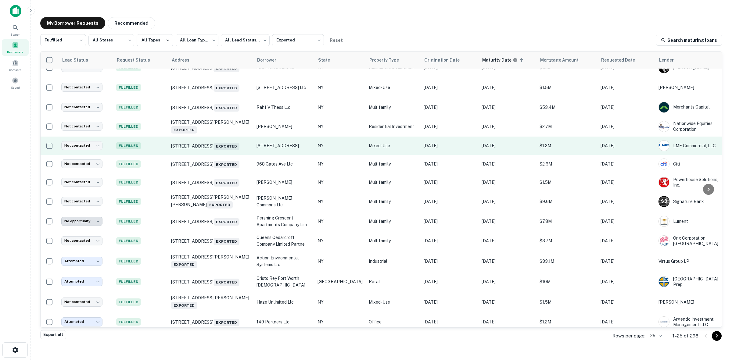
drag, startPoint x: 289, startPoint y: 153, endPoint x: 242, endPoint y: 150, distance: 47.1
click at [242, 150] on tr "Not contacted **** ​ Fulfilled [STREET_ADDRESS] Exported [STREET_ADDRESS] Mixed…" at bounding box center [413, 146] width 744 height 18
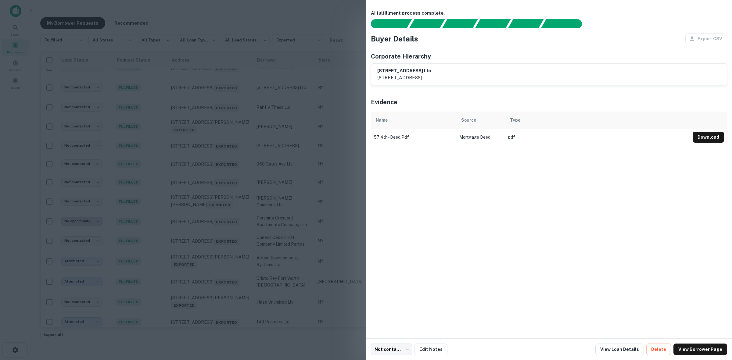
click at [297, 163] on div at bounding box center [366, 180] width 732 height 360
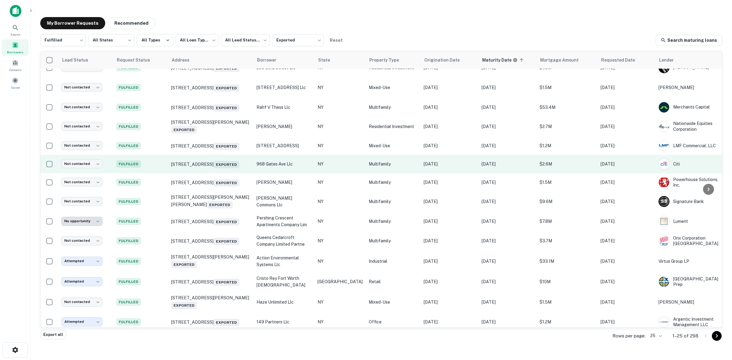
click at [294, 168] on p "968 gates ave llc" at bounding box center [284, 164] width 55 height 7
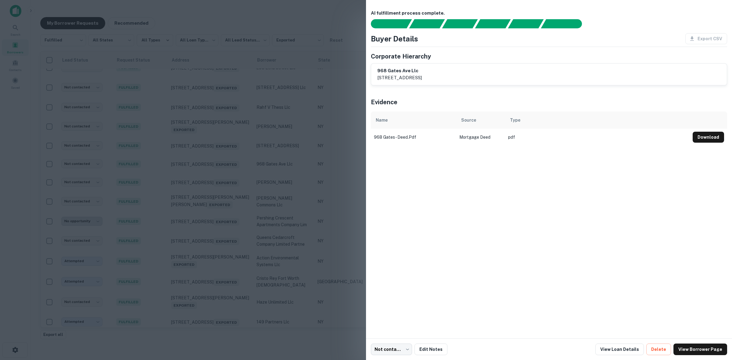
click at [295, 192] on div at bounding box center [366, 180] width 732 height 360
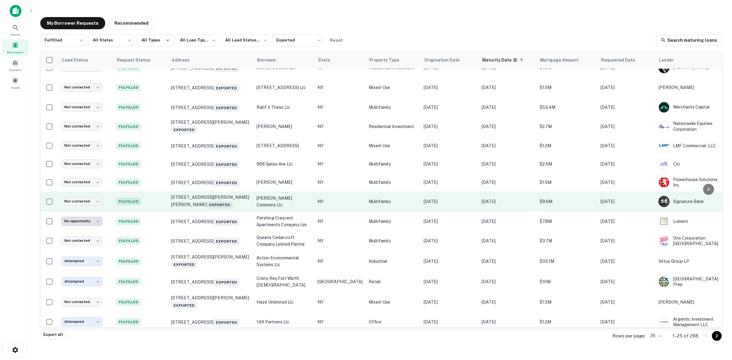
click at [296, 210] on td "[PERSON_NAME] commons llc" at bounding box center [284, 202] width 61 height 20
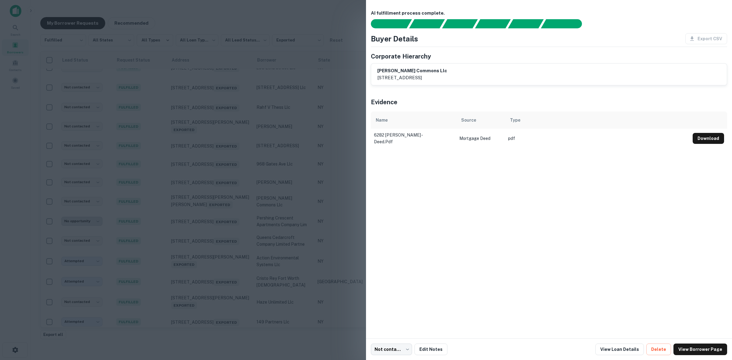
click at [317, 125] on div at bounding box center [366, 180] width 732 height 360
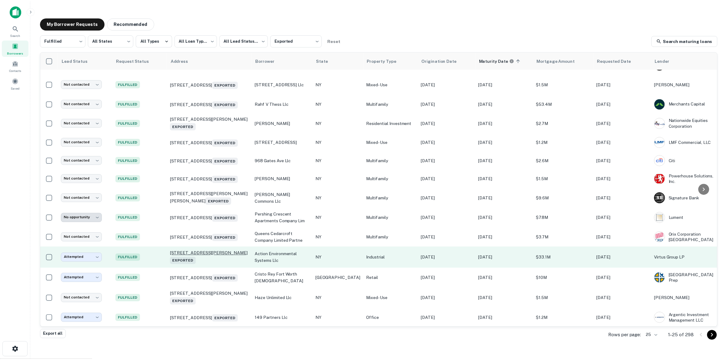
scroll to position [255, 0]
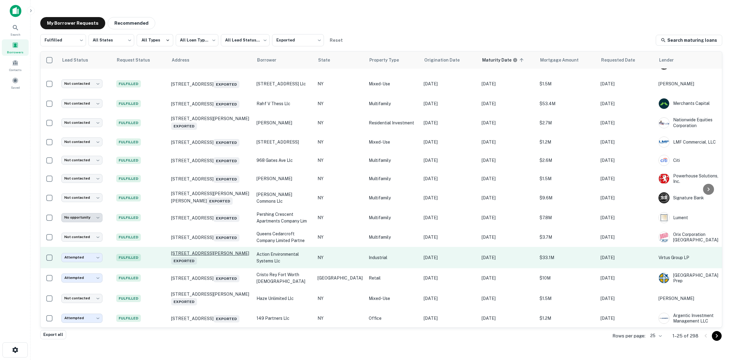
click at [191, 251] on p "[STREET_ADDRESS][PERSON_NAME] Exported" at bounding box center [210, 258] width 79 height 14
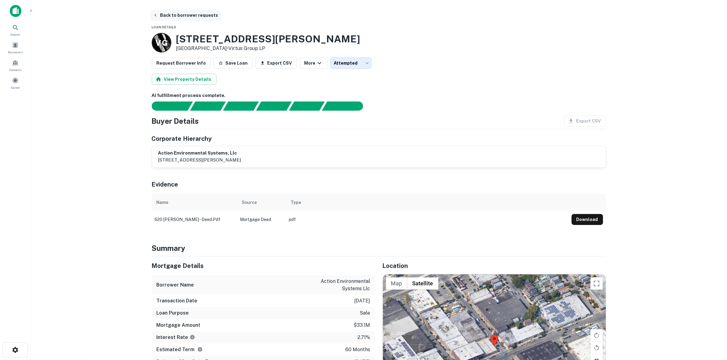
drag, startPoint x: 155, startPoint y: 8, endPoint x: 154, endPoint y: 11, distance: 3.1
click at [154, 11] on main "Back to borrower requests Loan Details V G 620 Atkins Ave Brooklyn, NY 11208 • …" at bounding box center [379, 180] width 696 height 360
click at [196, 152] on h6 "action environmental systems, llc" at bounding box center [199, 153] width 83 height 7
click at [196, 153] on h6 "action environmental systems, llc" at bounding box center [199, 153] width 83 height 7
click at [209, 161] on p "300 frank w. burr blvd., suite 39, teaneck, nj, 07666" at bounding box center [199, 160] width 83 height 7
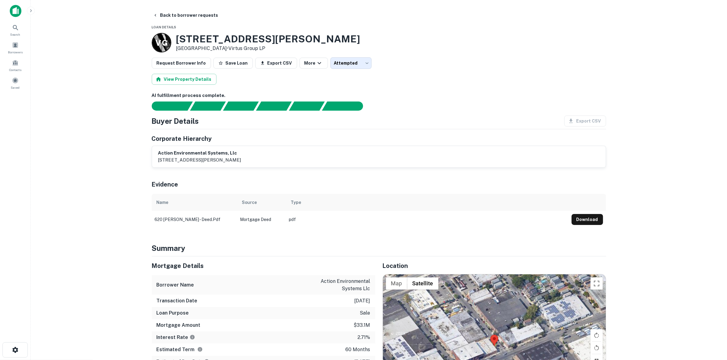
click at [223, 168] on div "AI fulfillment process complete. Buyer Details Export CSV Corporate Hierarchy a…" at bounding box center [379, 160] width 454 height 136
click at [200, 76] on button "View Property Details" at bounding box center [184, 79] width 65 height 11
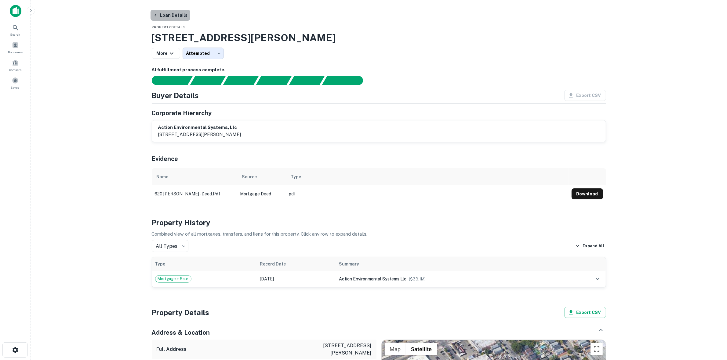
click at [173, 11] on button "Loan Details" at bounding box center [170, 15] width 40 height 11
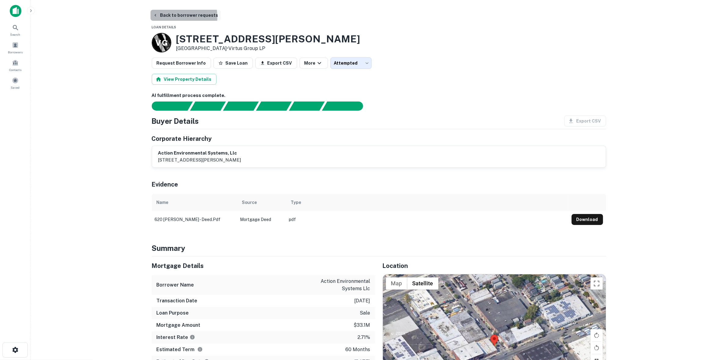
click at [175, 16] on button "Back to borrower requests" at bounding box center [185, 15] width 70 height 11
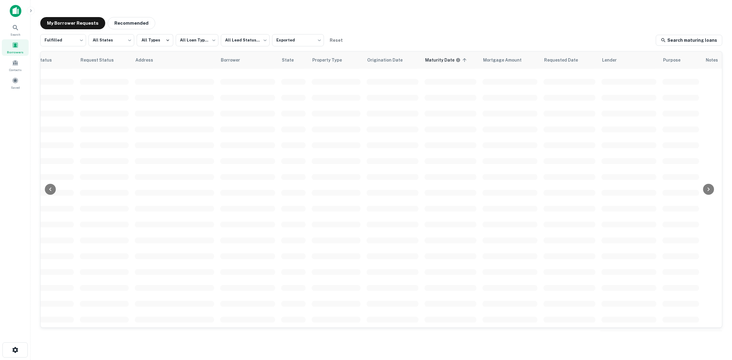
scroll to position [143, 0]
click at [141, 206] on span at bounding box center [140, 209] width 49 height 6
click at [62, 46] on body "**********" at bounding box center [366, 180] width 732 height 360
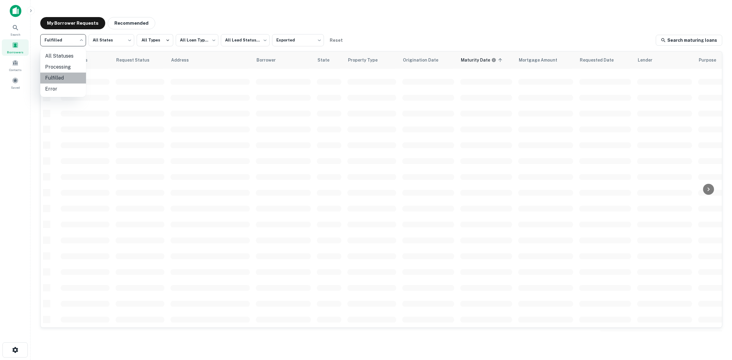
click at [68, 74] on li "Fulfilled" at bounding box center [63, 78] width 46 height 11
click at [115, 121] on td at bounding box center [140, 129] width 55 height 16
click at [114, 121] on td at bounding box center [140, 129] width 55 height 16
click at [111, 121] on td at bounding box center [85, 129] width 55 height 16
click at [107, 121] on td at bounding box center [85, 129] width 55 height 16
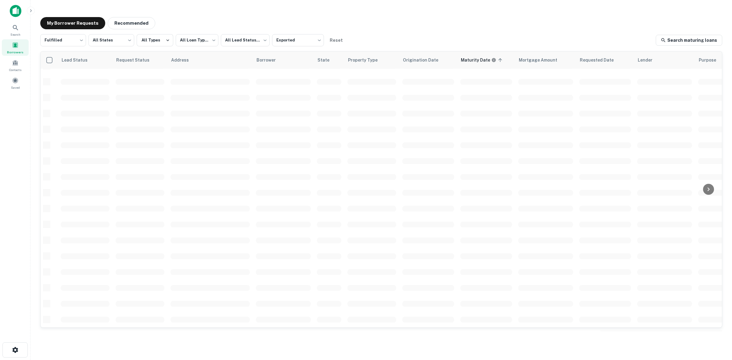
drag, startPoint x: 105, startPoint y: 117, endPoint x: 100, endPoint y: 117, distance: 4.9
click at [103, 121] on td at bounding box center [85, 129] width 55 height 16
click at [102, 121] on td at bounding box center [85, 129] width 55 height 16
drag, startPoint x: 103, startPoint y: 116, endPoint x: 102, endPoint y: 121, distance: 5.0
click at [101, 124] on td at bounding box center [85, 129] width 55 height 16
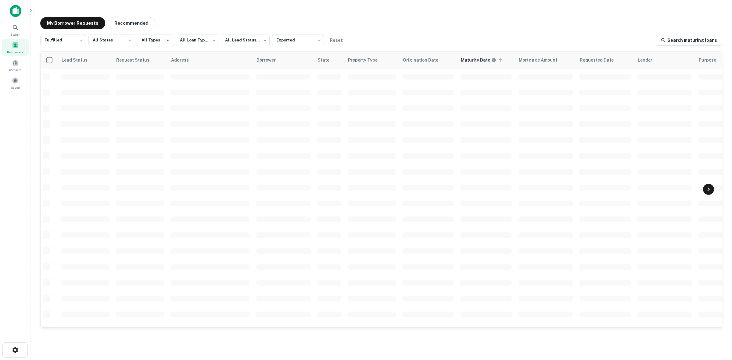
click at [712, 190] on div at bounding box center [708, 189] width 11 height 11
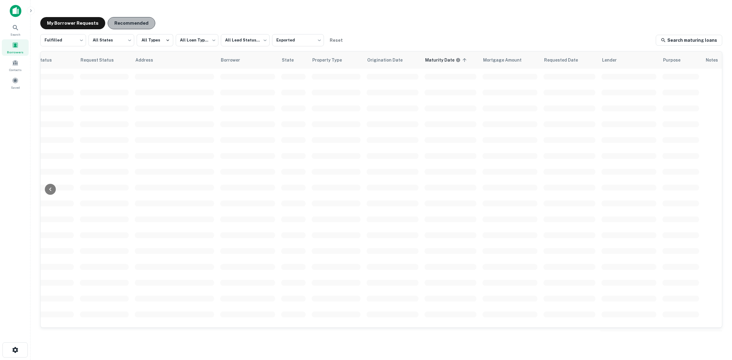
click at [131, 27] on button "Recommended" at bounding box center [132, 23] width 48 height 12
click at [83, 28] on button "My Borrower Requests" at bounding box center [72, 23] width 65 height 12
click at [25, 51] on div "Borrowers" at bounding box center [15, 47] width 27 height 16
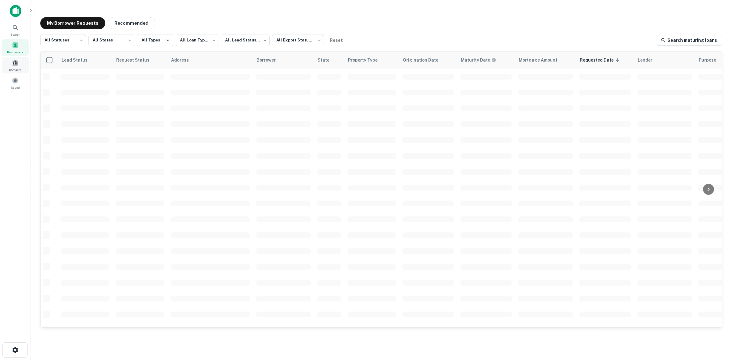
click at [24, 69] on div "Contacts" at bounding box center [15, 65] width 27 height 16
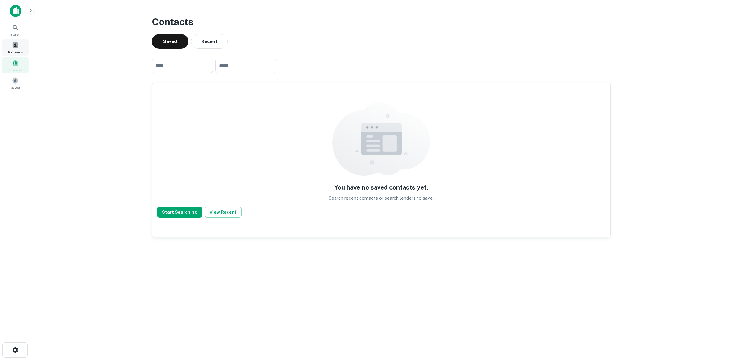
click at [12, 50] on span "Borrowers" at bounding box center [15, 52] width 15 height 5
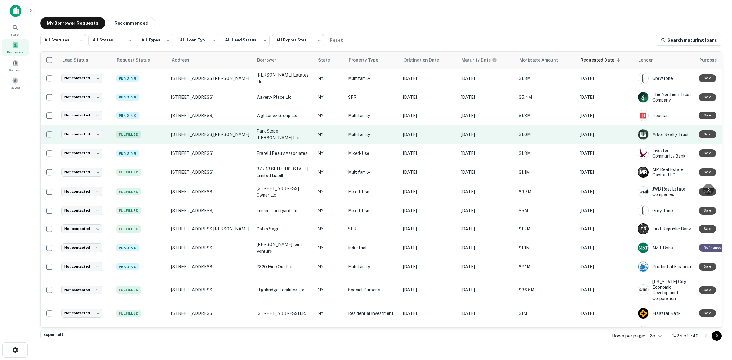
click at [153, 133] on td "Fulfilled" at bounding box center [140, 135] width 55 height 20
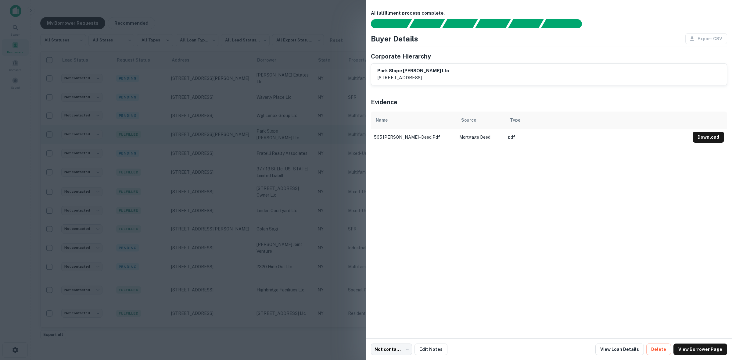
click at [160, 125] on div at bounding box center [366, 180] width 732 height 360
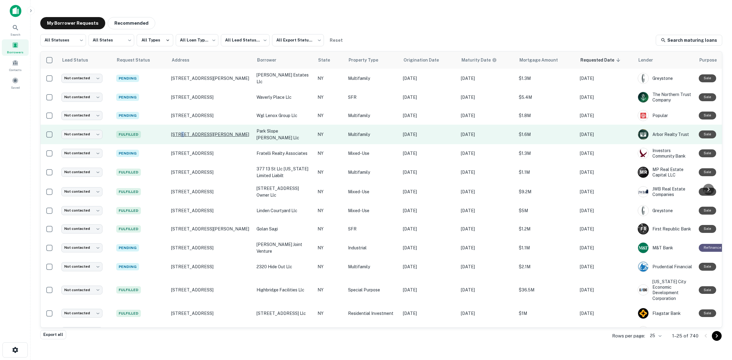
click at [182, 132] on p "[STREET_ADDRESS][PERSON_NAME]" at bounding box center [210, 134] width 79 height 5
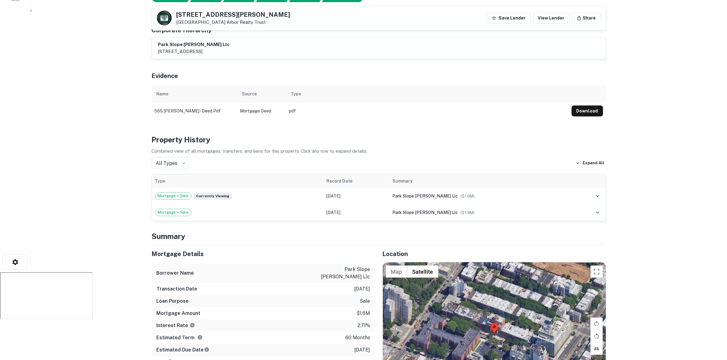
scroll to position [86, 0]
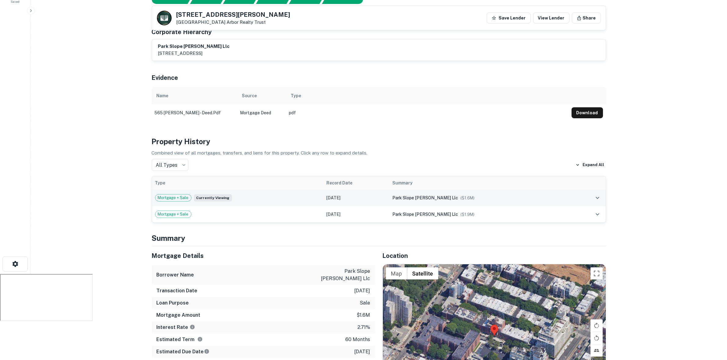
click at [463, 204] on td "park slope warren llc ($ 1.6M )" at bounding box center [480, 198] width 182 height 16
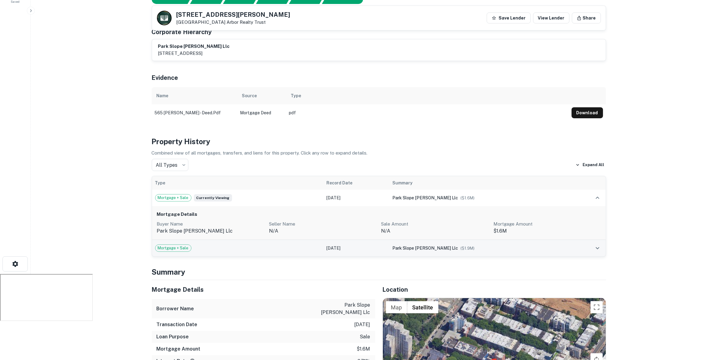
click at [461, 244] on td "park slope warren llc ($ 1.9M )" at bounding box center [480, 248] width 182 height 16
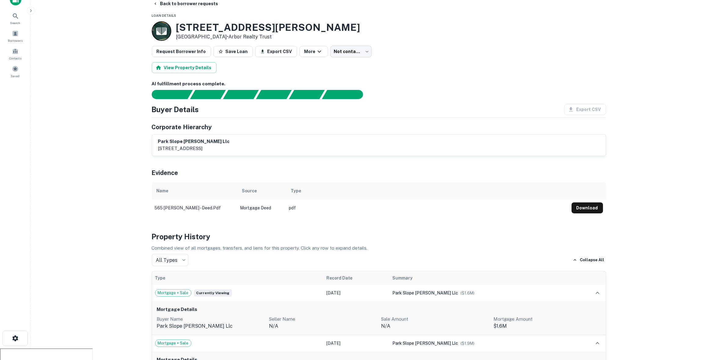
scroll to position [10, 0]
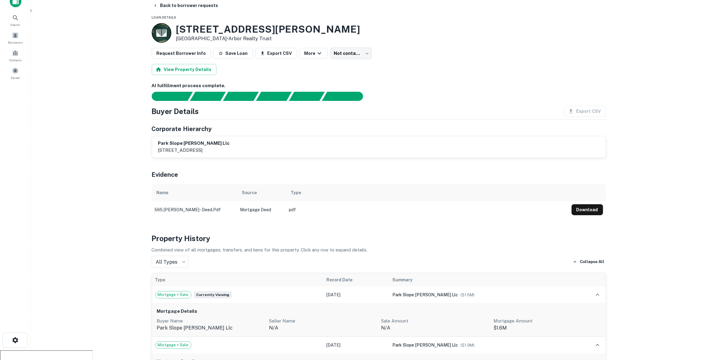
click at [165, 0] on html "Search Borrowers Contacts Saved Back to borrower requests Loan Details 565 Warr…" at bounding box center [363, 170] width 727 height 360
click at [158, 7] on button "Back to borrower requests" at bounding box center [185, 5] width 70 height 11
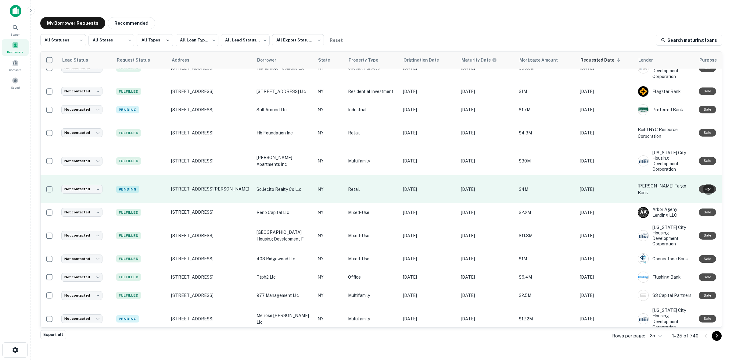
scroll to position [259, 0]
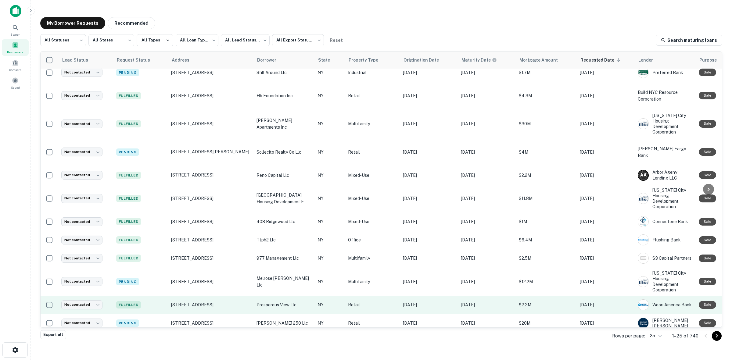
drag, startPoint x: 301, startPoint y: 295, endPoint x: 253, endPoint y: 297, distance: 48.2
click at [253, 297] on tr "Not contacted **** ​ Fulfilled 3741 103rd St Corona, NY 11368 prosperous view l…" at bounding box center [400, 305] width 718 height 18
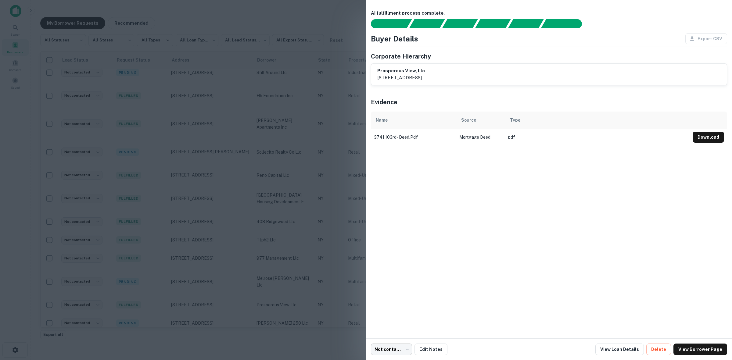
click at [390, 352] on body "**********" at bounding box center [366, 180] width 732 height 360
click at [472, 301] on div at bounding box center [366, 180] width 732 height 360
click at [693, 344] on link "View Borrower Page" at bounding box center [701, 350] width 54 height 12
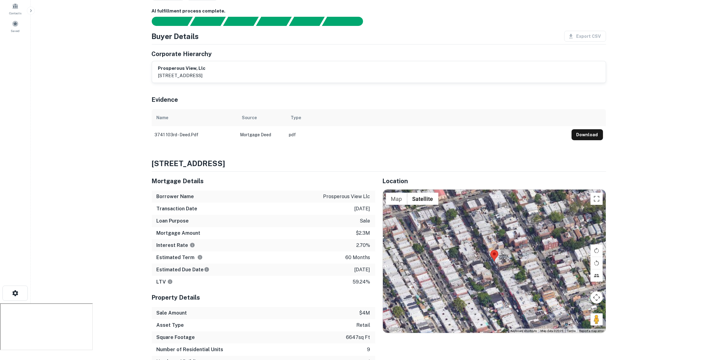
scroll to position [114, 0]
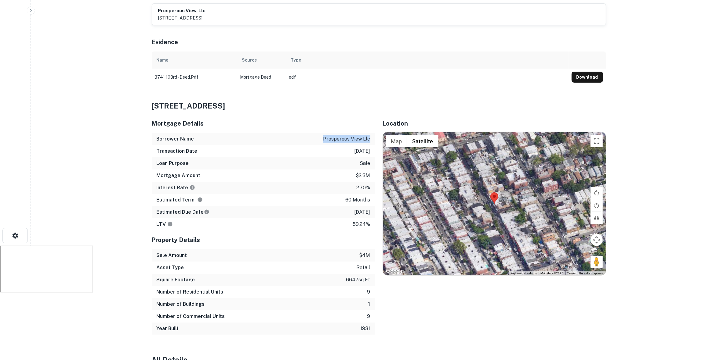
drag, startPoint x: 319, startPoint y: 141, endPoint x: 373, endPoint y: 141, distance: 53.7
click at [373, 141] on div "Borrower Name prosperous view llc" at bounding box center [263, 139] width 223 height 12
copy p "prosperous view llc"
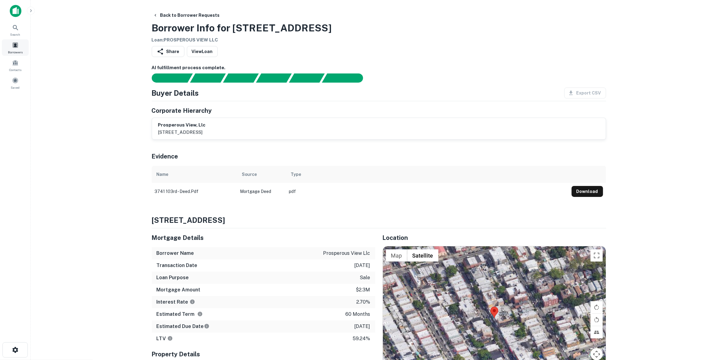
click at [14, 53] on span "Borrowers" at bounding box center [15, 52] width 15 height 5
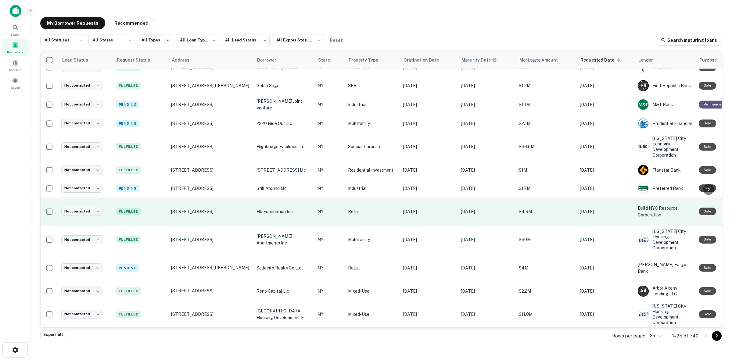
click at [295, 210] on p "hb foundation inc" at bounding box center [284, 211] width 55 height 7
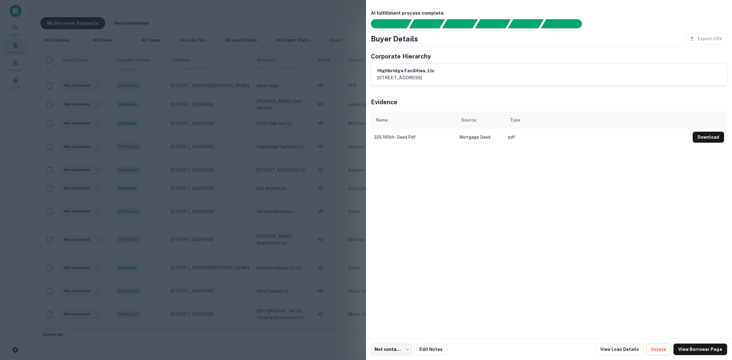
click at [364, 133] on div at bounding box center [366, 180] width 732 height 360
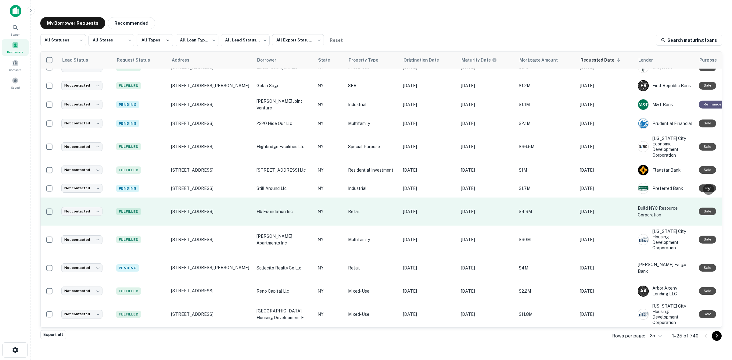
click at [284, 208] on p "hb foundation inc" at bounding box center [284, 211] width 55 height 7
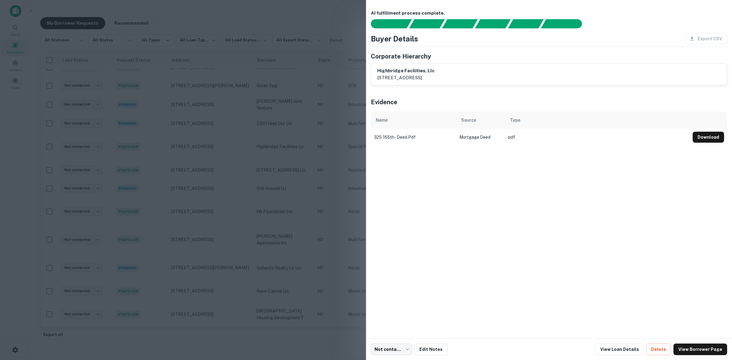
click at [435, 75] on p "[STREET_ADDRESS]" at bounding box center [405, 77] width 57 height 7
drag, startPoint x: 280, startPoint y: 269, endPoint x: 284, endPoint y: 270, distance: 4.1
click at [284, 270] on div at bounding box center [366, 180] width 732 height 360
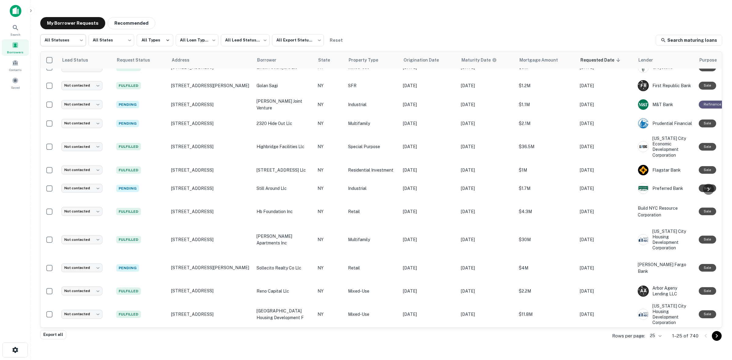
click at [81, 36] on body "**********" at bounding box center [366, 180] width 732 height 360
drag, startPoint x: 70, startPoint y: 75, endPoint x: 84, endPoint y: 57, distance: 23.0
click at [70, 75] on li "Fulfilled" at bounding box center [63, 78] width 46 height 11
type input "*********"
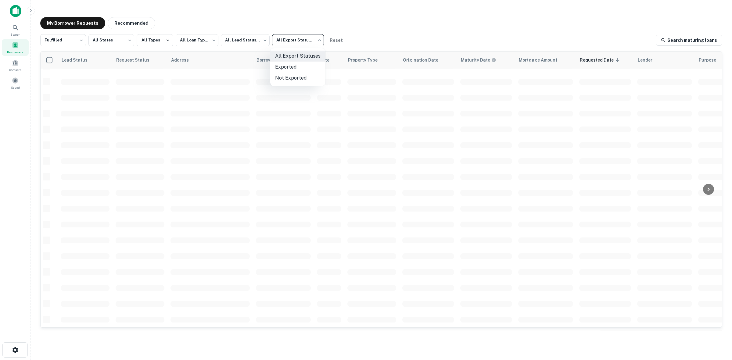
click at [312, 42] on body "**********" at bounding box center [366, 180] width 732 height 360
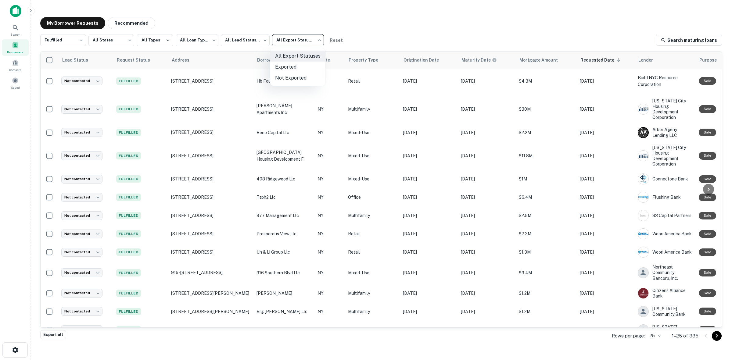
click at [312, 66] on li "Exported" at bounding box center [297, 67] width 55 height 11
type input "****"
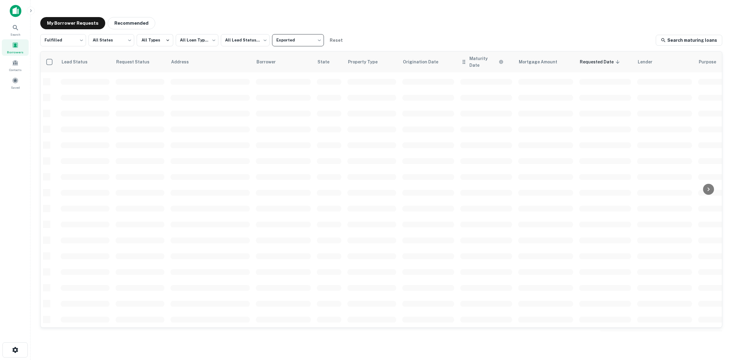
click at [477, 66] on th "Maturity Date" at bounding box center [486, 62] width 58 height 21
click at [482, 63] on h6 "Maturity Date" at bounding box center [484, 61] width 28 height 13
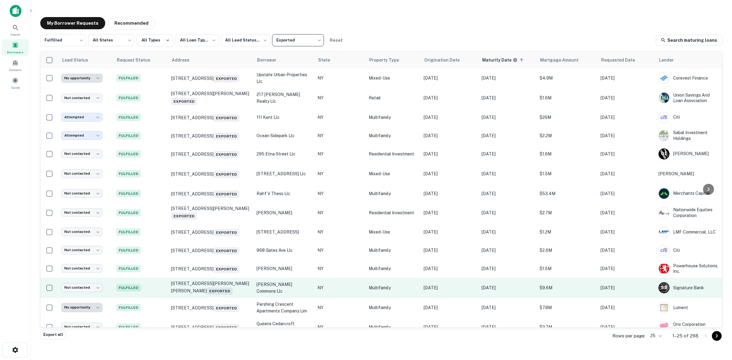
scroll to position [153, 0]
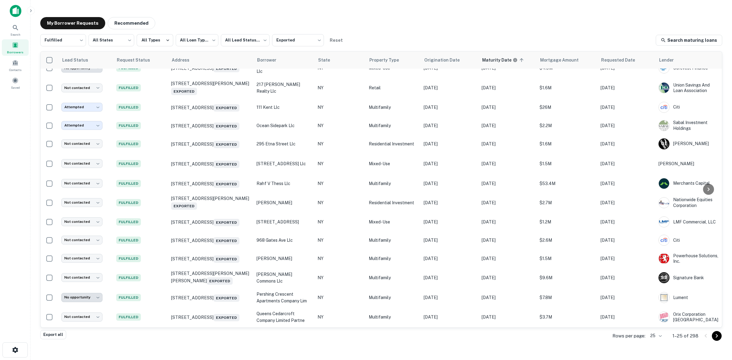
drag, startPoint x: 251, startPoint y: 22, endPoint x: 237, endPoint y: 17, distance: 14.2
click at [251, 20] on div "My Borrower Requests Recommended" at bounding box center [381, 23] width 682 height 12
